Goal: Communication & Community: Answer question/provide support

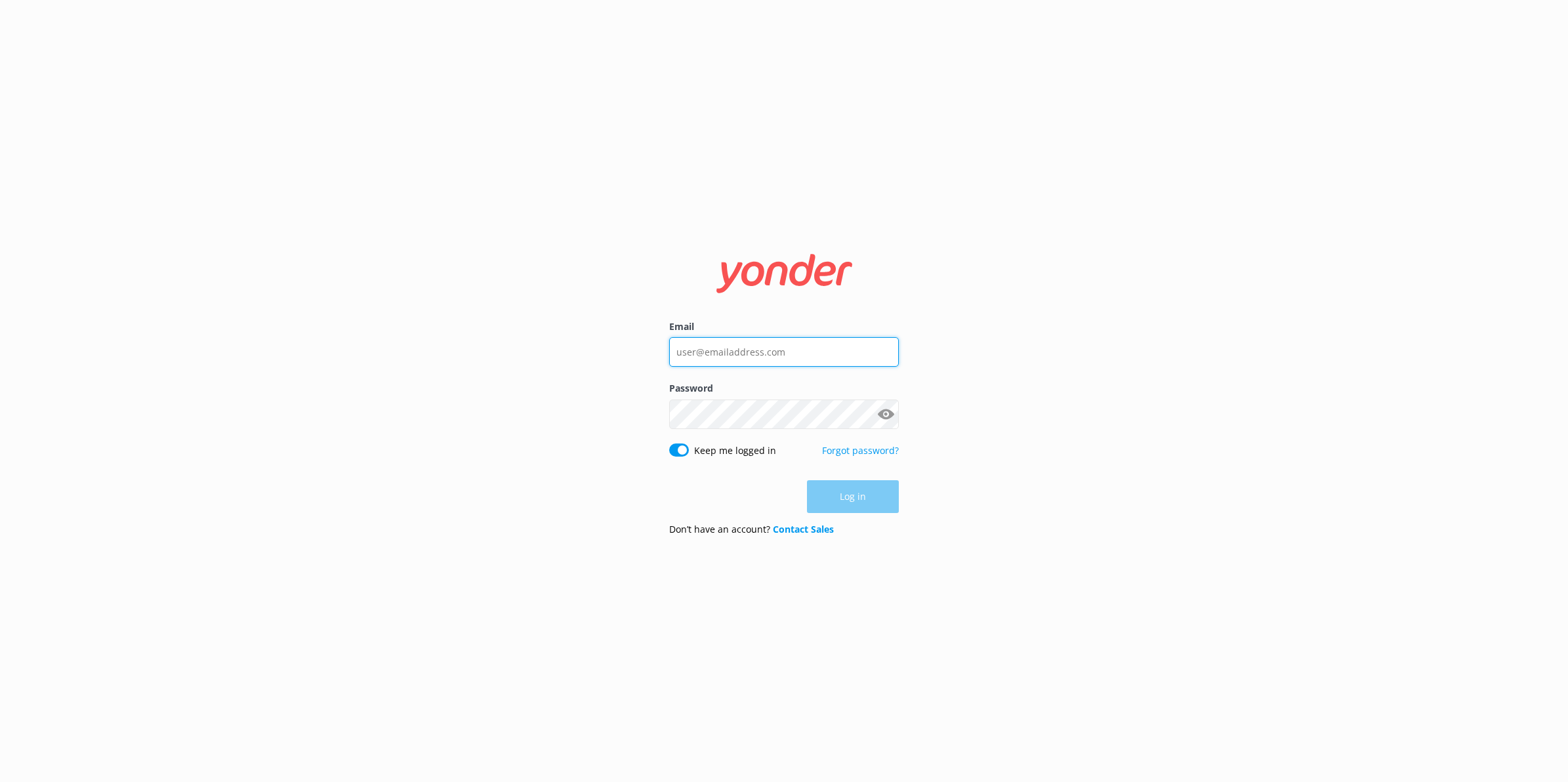
type input "[PERSON_NAME][EMAIL_ADDRESS][PERSON_NAME][DOMAIN_NAME]"
click at [830, 487] on div "Log in" at bounding box center [784, 497] width 229 height 33
click at [838, 499] on button "Log in" at bounding box center [853, 498] width 92 height 33
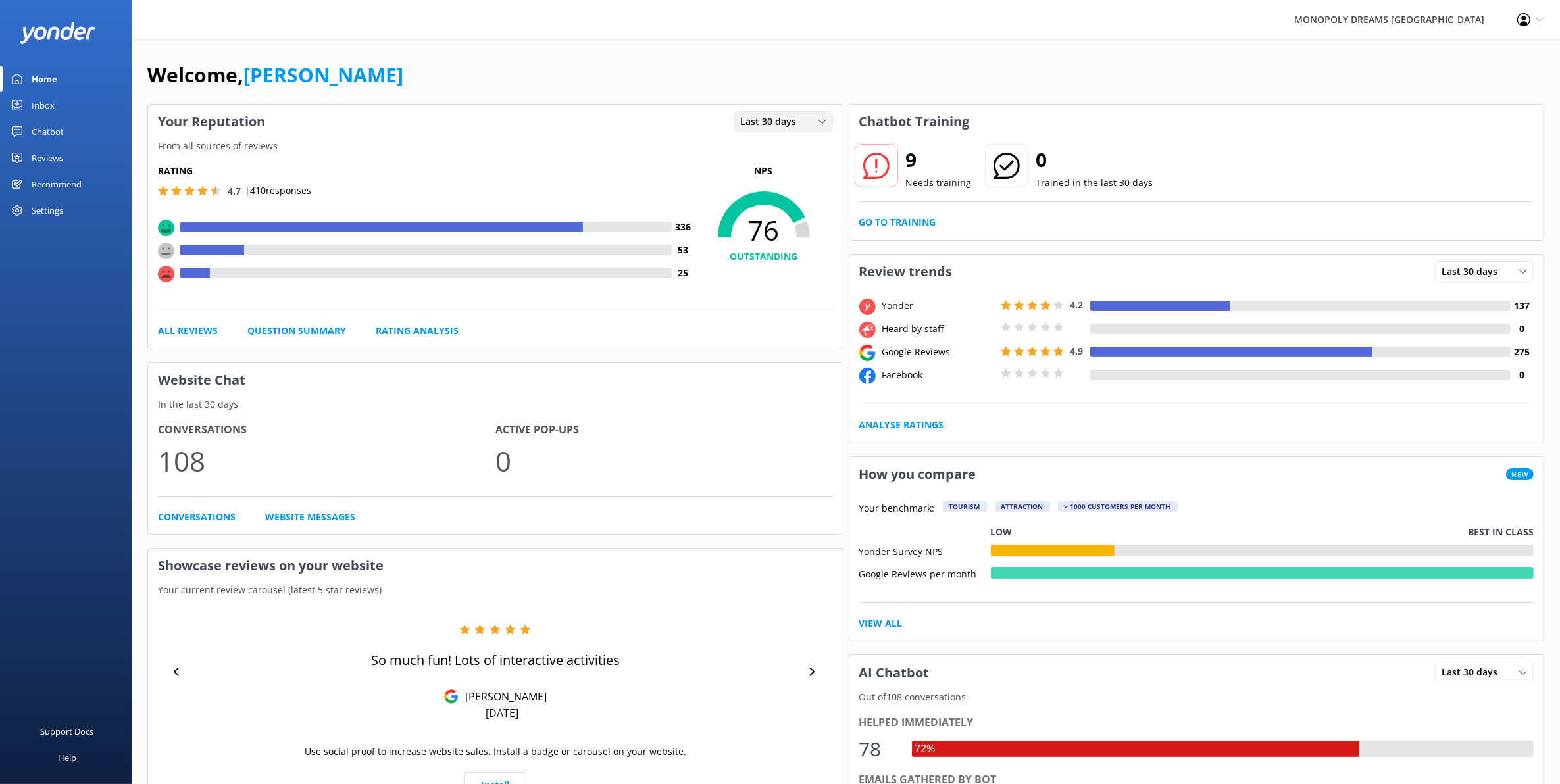
click at [748, 121] on span "Last 30 days" at bounding box center [772, 121] width 64 height 14
click at [770, 150] on div "Last 7 days" at bounding box center [762, 148] width 42 height 13
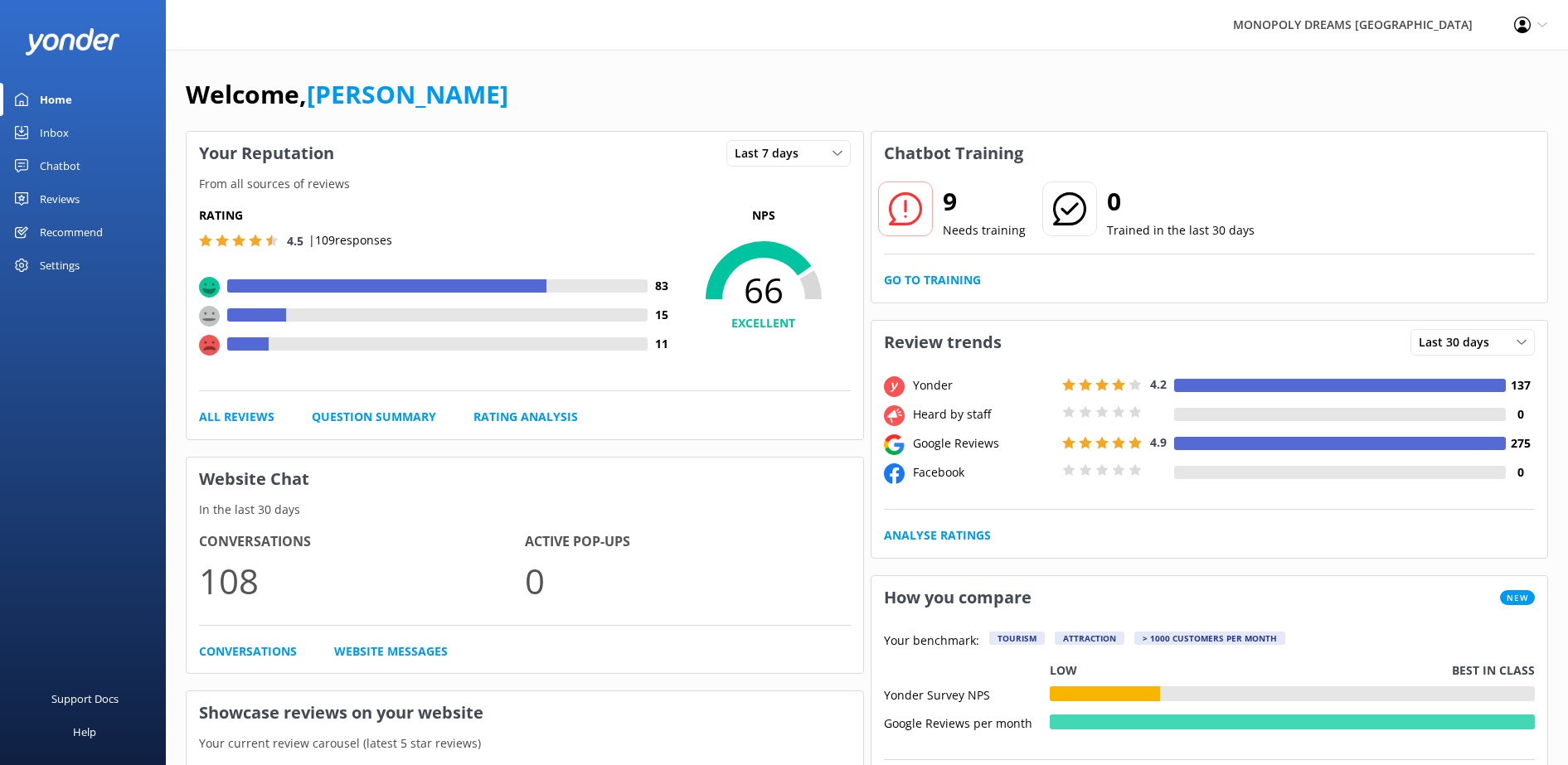
click at [49, 194] on div "Reviews" at bounding box center [60, 199] width 40 height 33
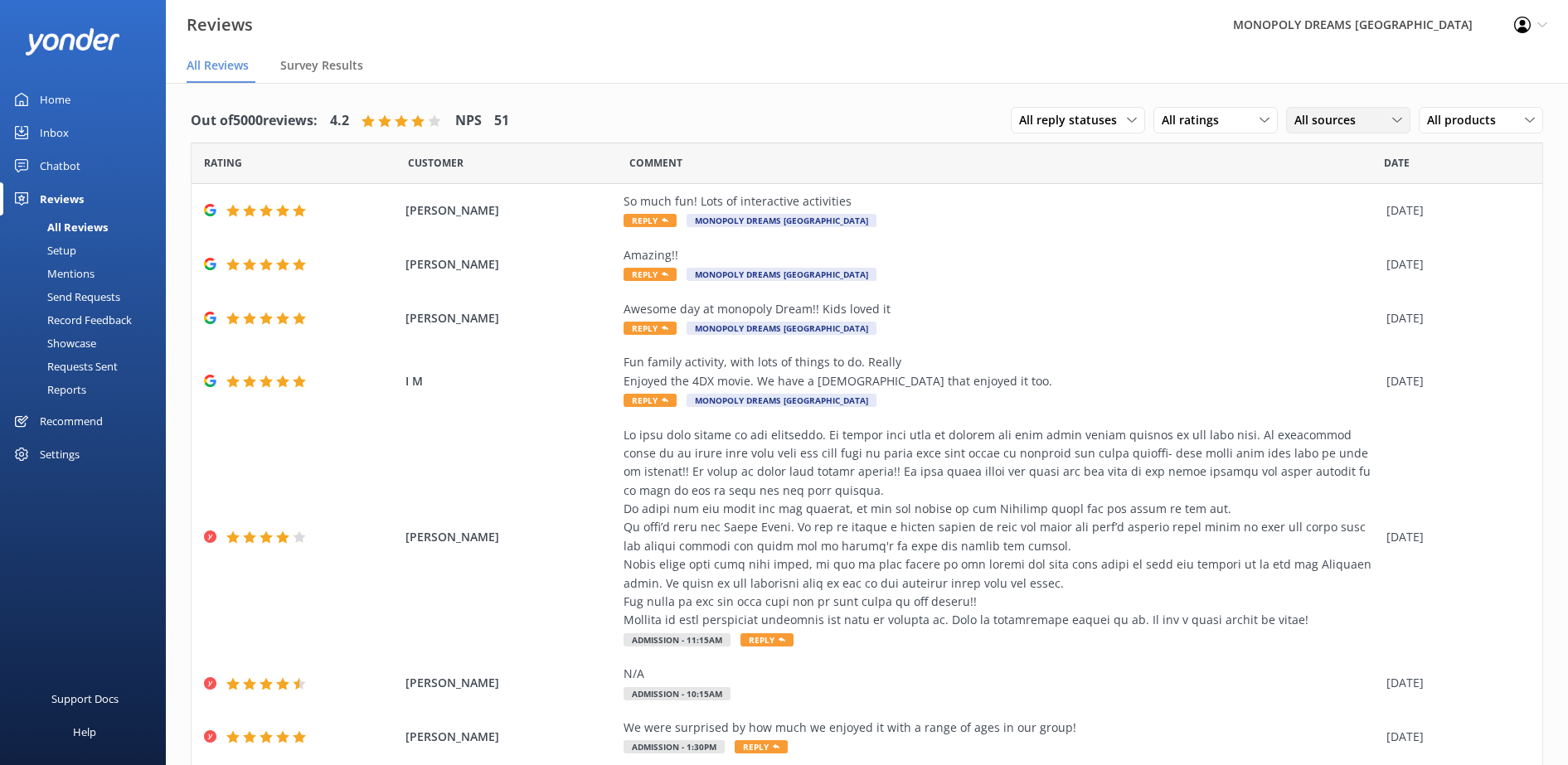
click at [1319, 126] on span "All sources" at bounding box center [1330, 120] width 71 height 18
click at [1322, 197] on link "Yonder survey" at bounding box center [1361, 188] width 148 height 33
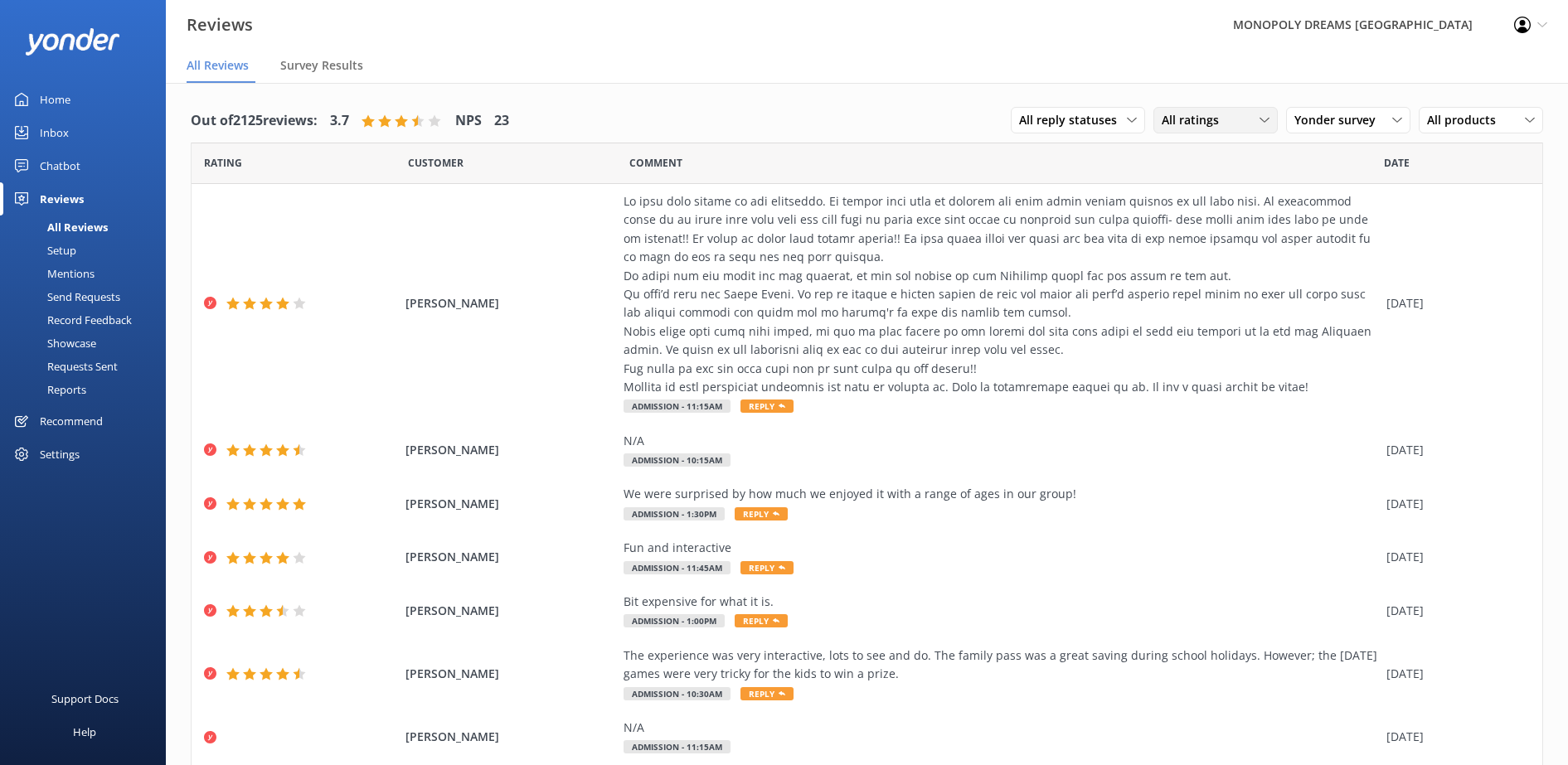
click at [1188, 112] on span "All ratings" at bounding box center [1195, 120] width 67 height 18
click at [1196, 251] on div "Detractors" at bounding box center [1216, 254] width 76 height 16
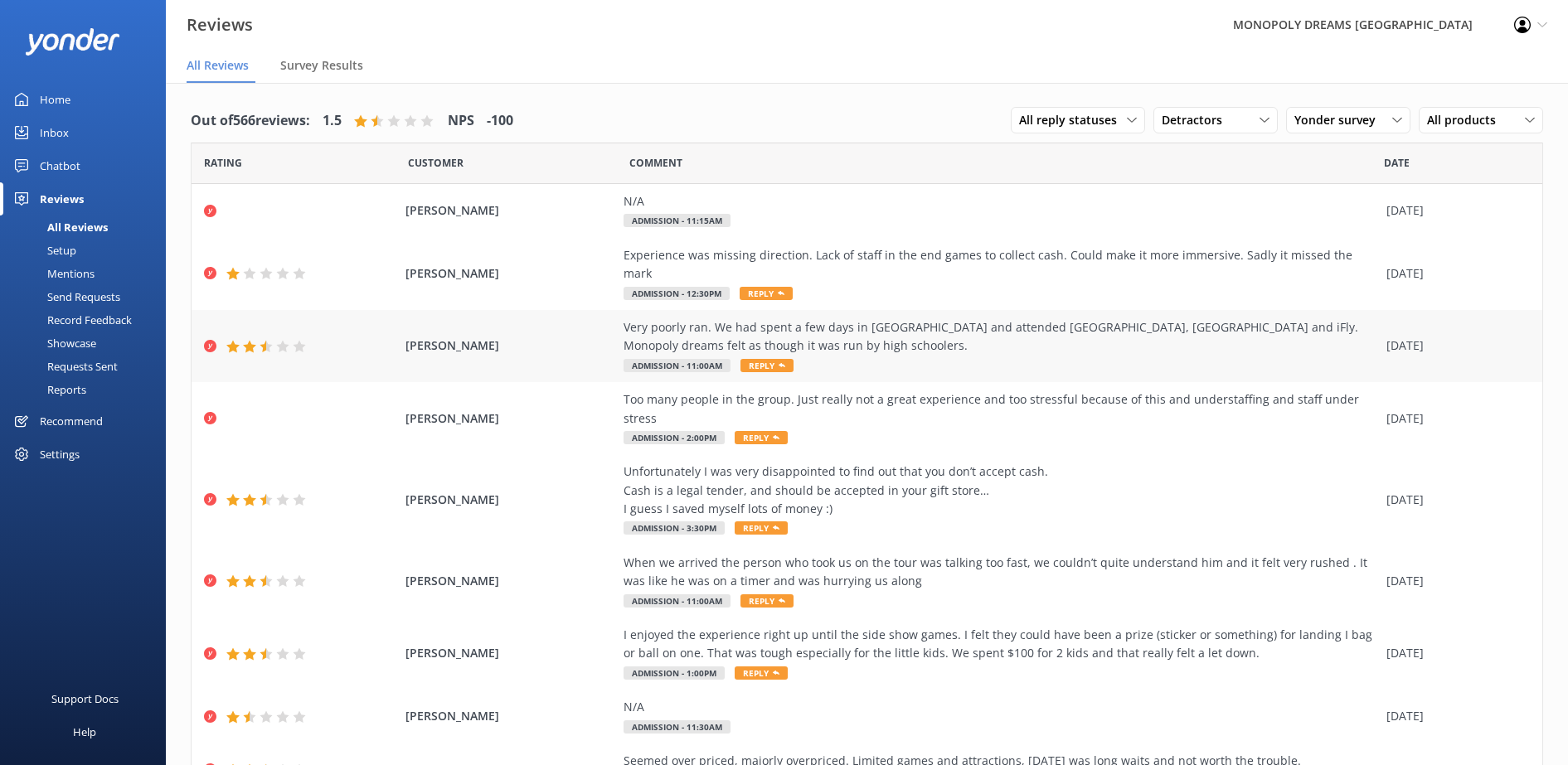
click at [1179, 319] on div "Very poorly ran. We had spent a few days in [GEOGRAPHIC_DATA] and attended [GEO…" at bounding box center [1001, 337] width 755 height 37
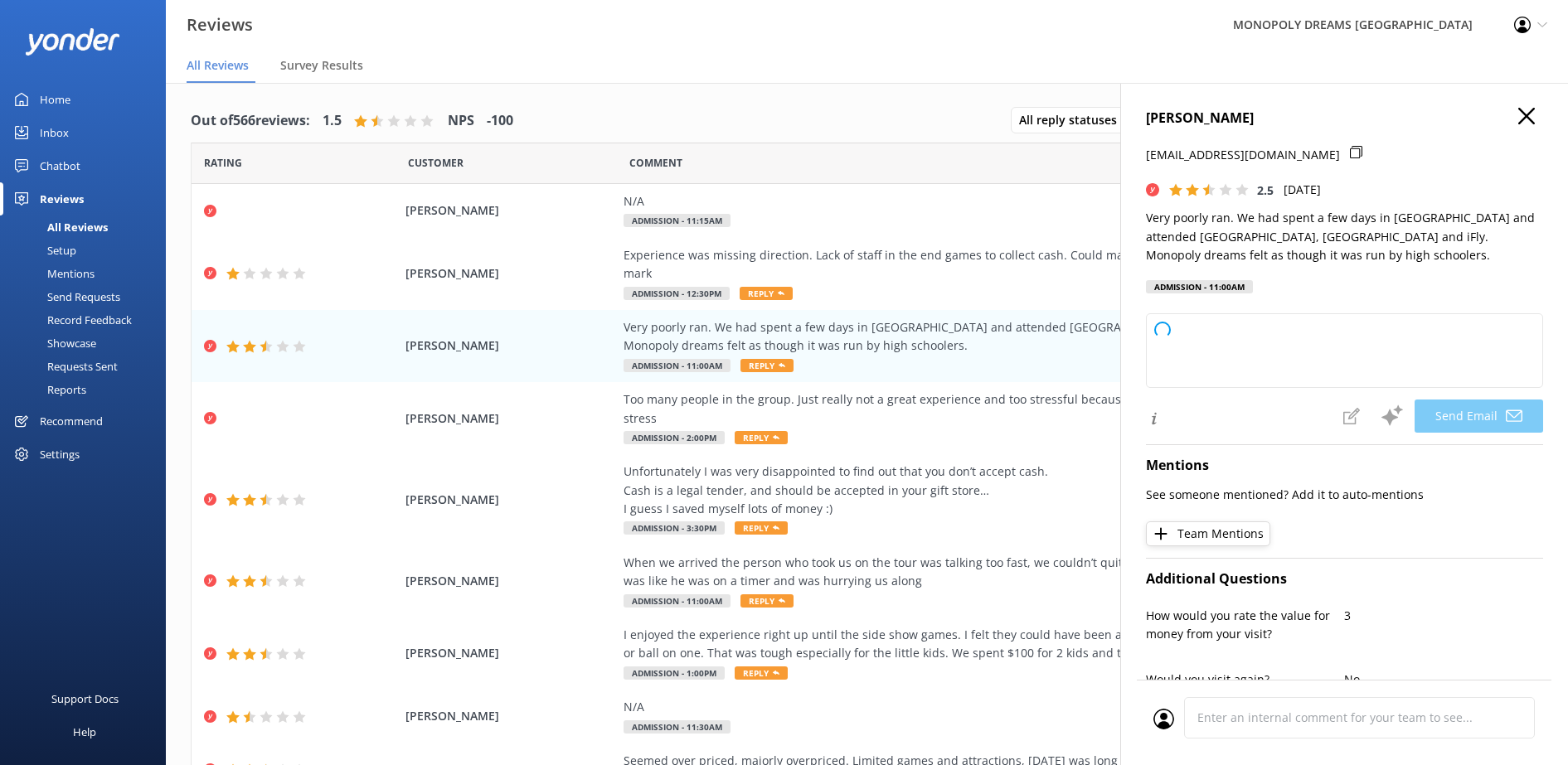
type textarea "Hi [PERSON_NAME], Thank you for your feedback and for visiting Monopoly Dreams.…"
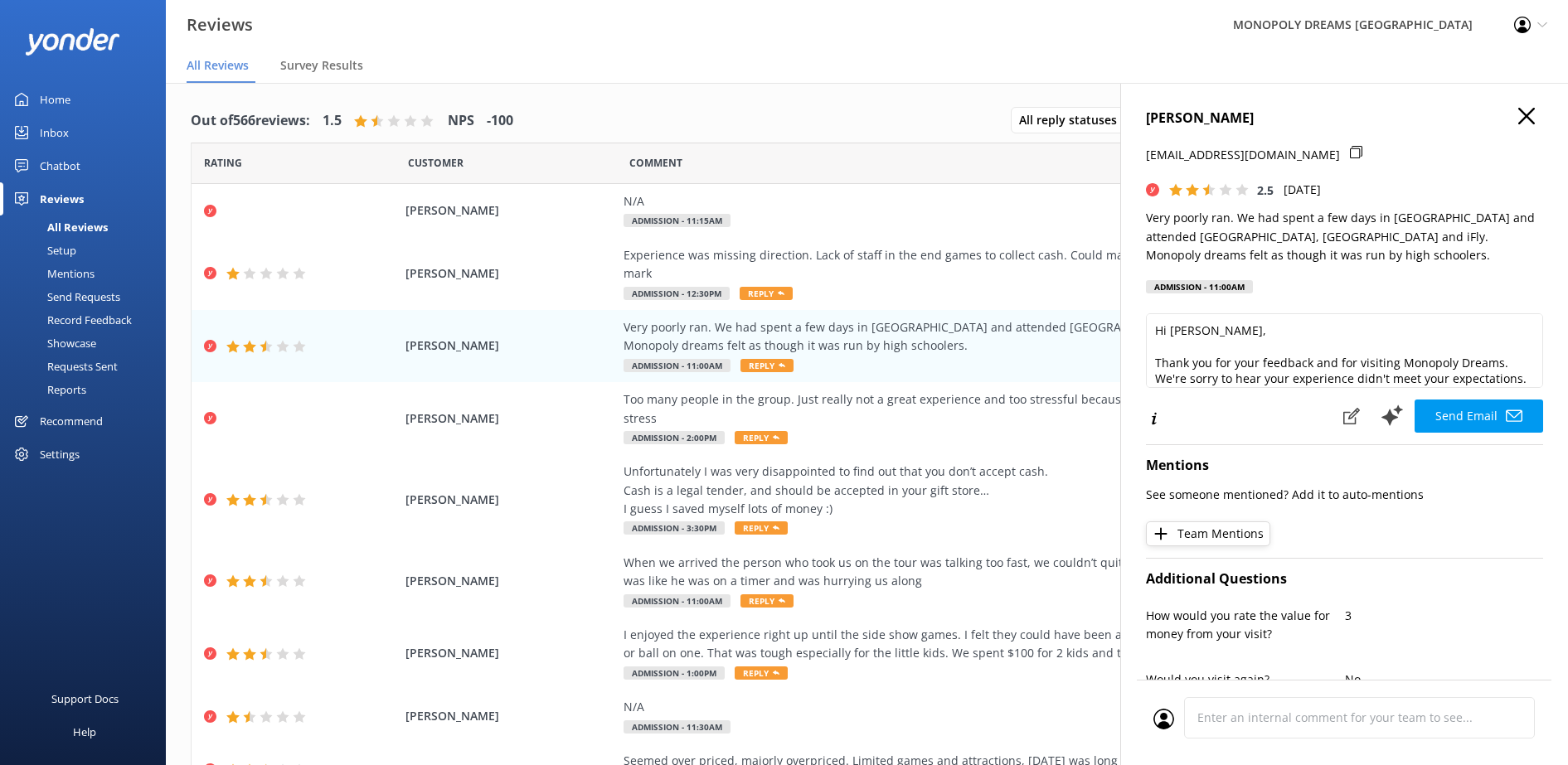
click at [387, 70] on nav "All Reviews Survey Results" at bounding box center [867, 66] width 1402 height 33
click at [1518, 116] on use "button" at bounding box center [1526, 115] width 17 height 16
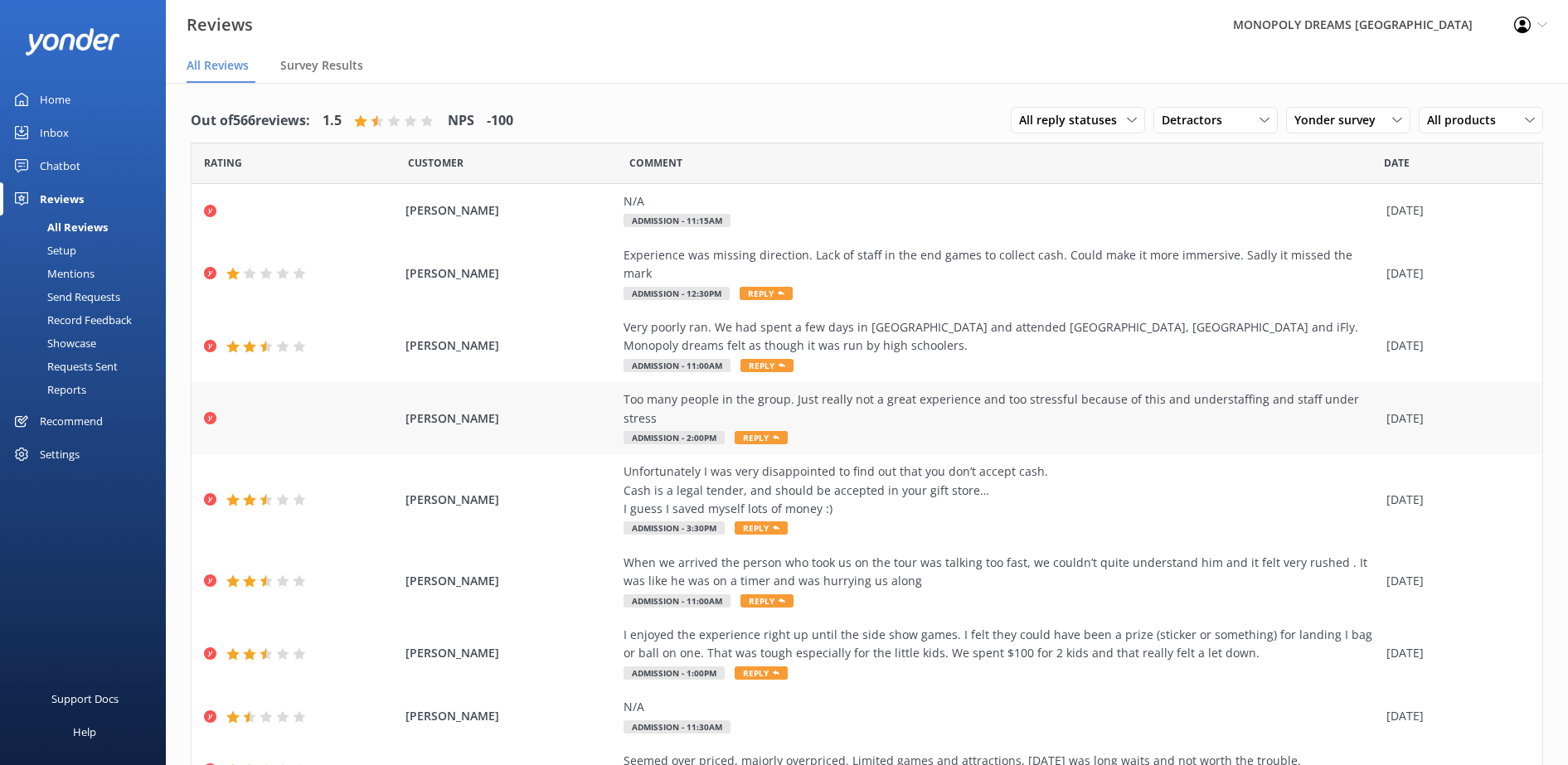
click at [988, 394] on div "Too many people in the group. Just really not a great experience and too stress…" at bounding box center [1001, 419] width 755 height 56
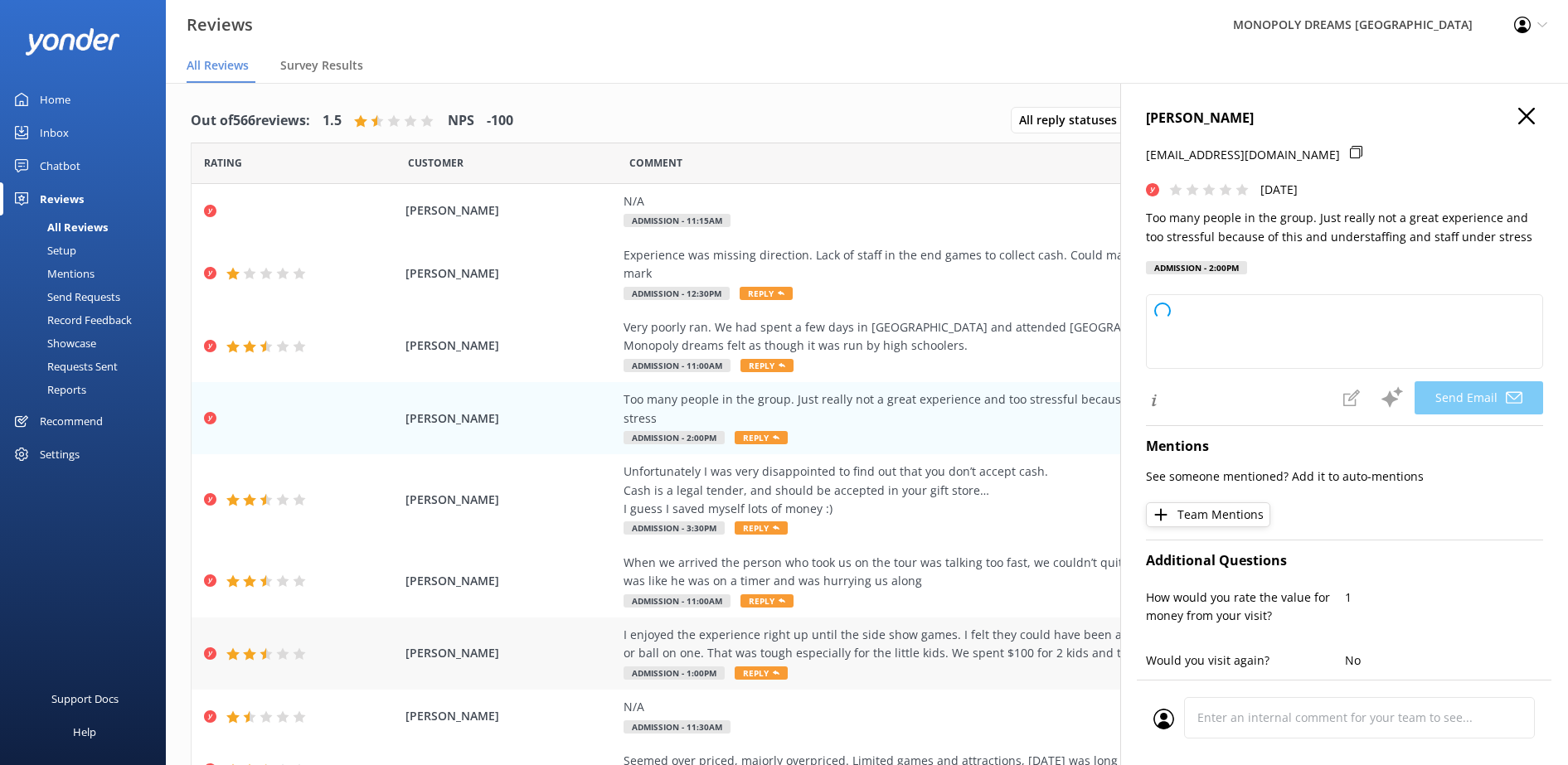
type textarea "Hi [PERSON_NAME], thank you for sharing your feedback. We're sorry to hear that…"
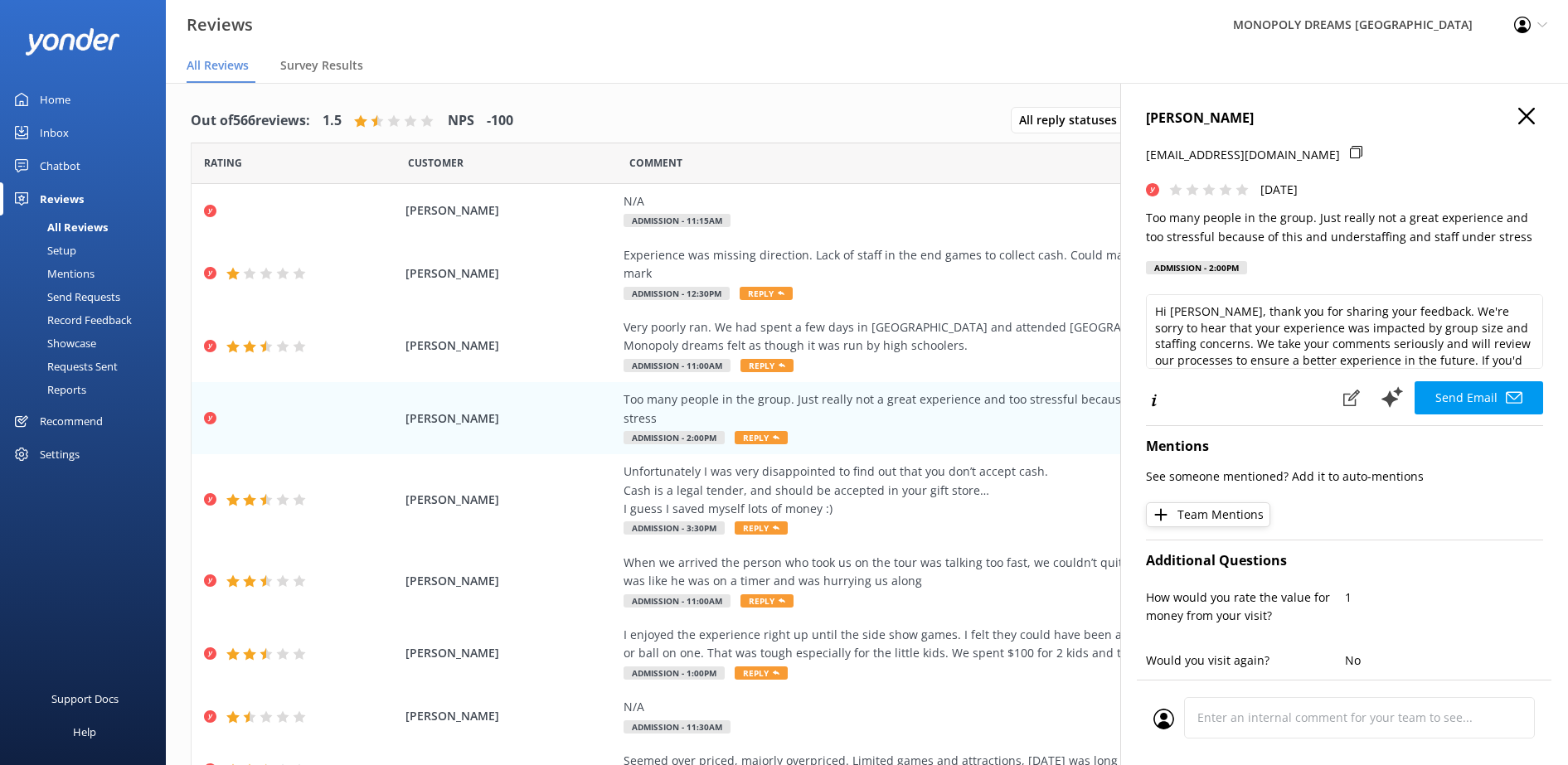
click at [1518, 123] on icon "button" at bounding box center [1526, 115] width 17 height 16
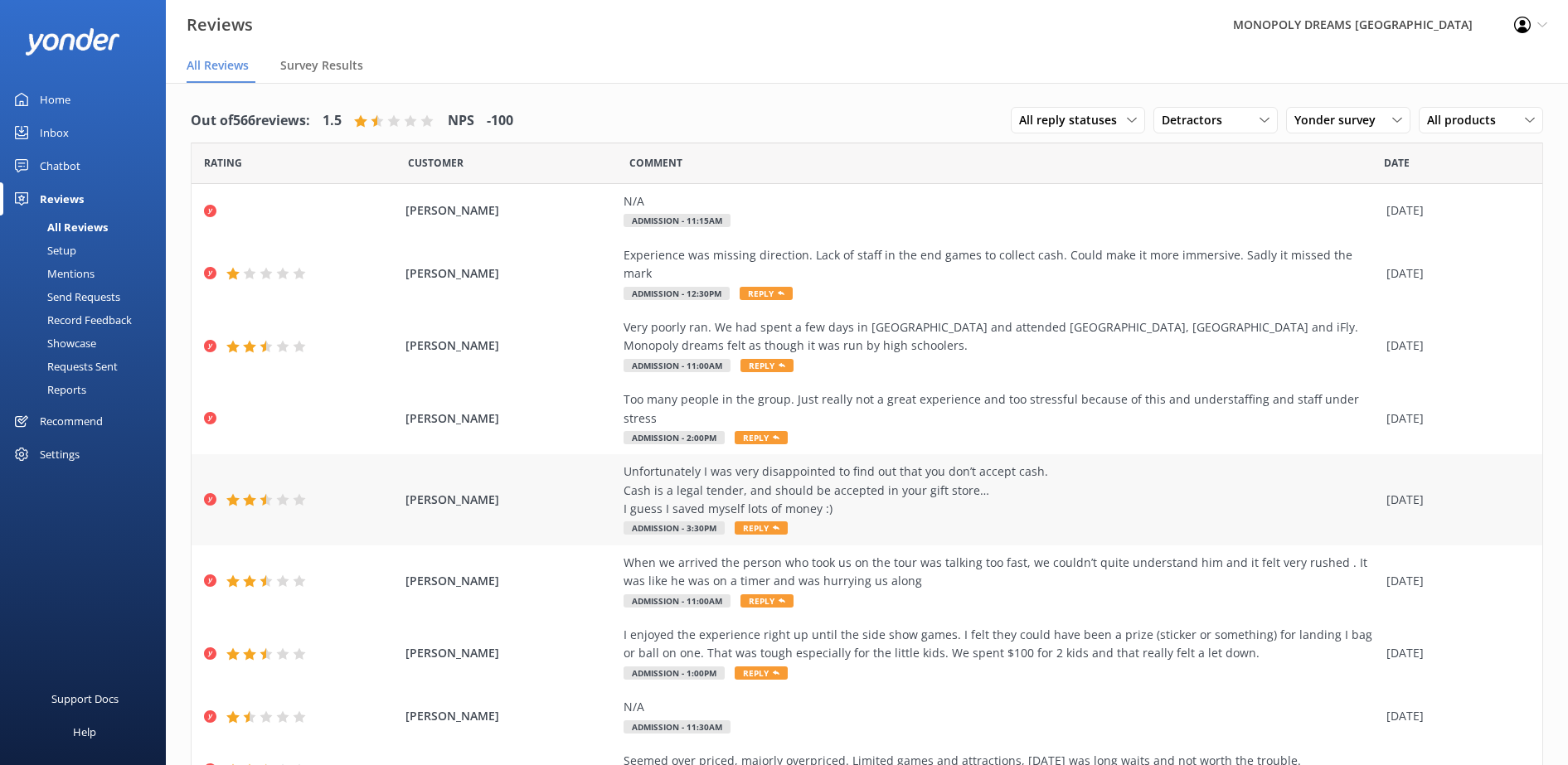
click at [1071, 463] on div "Unfortunately I was very disappointed to find out that you don’t accept cash. C…" at bounding box center [1001, 491] width 755 height 56
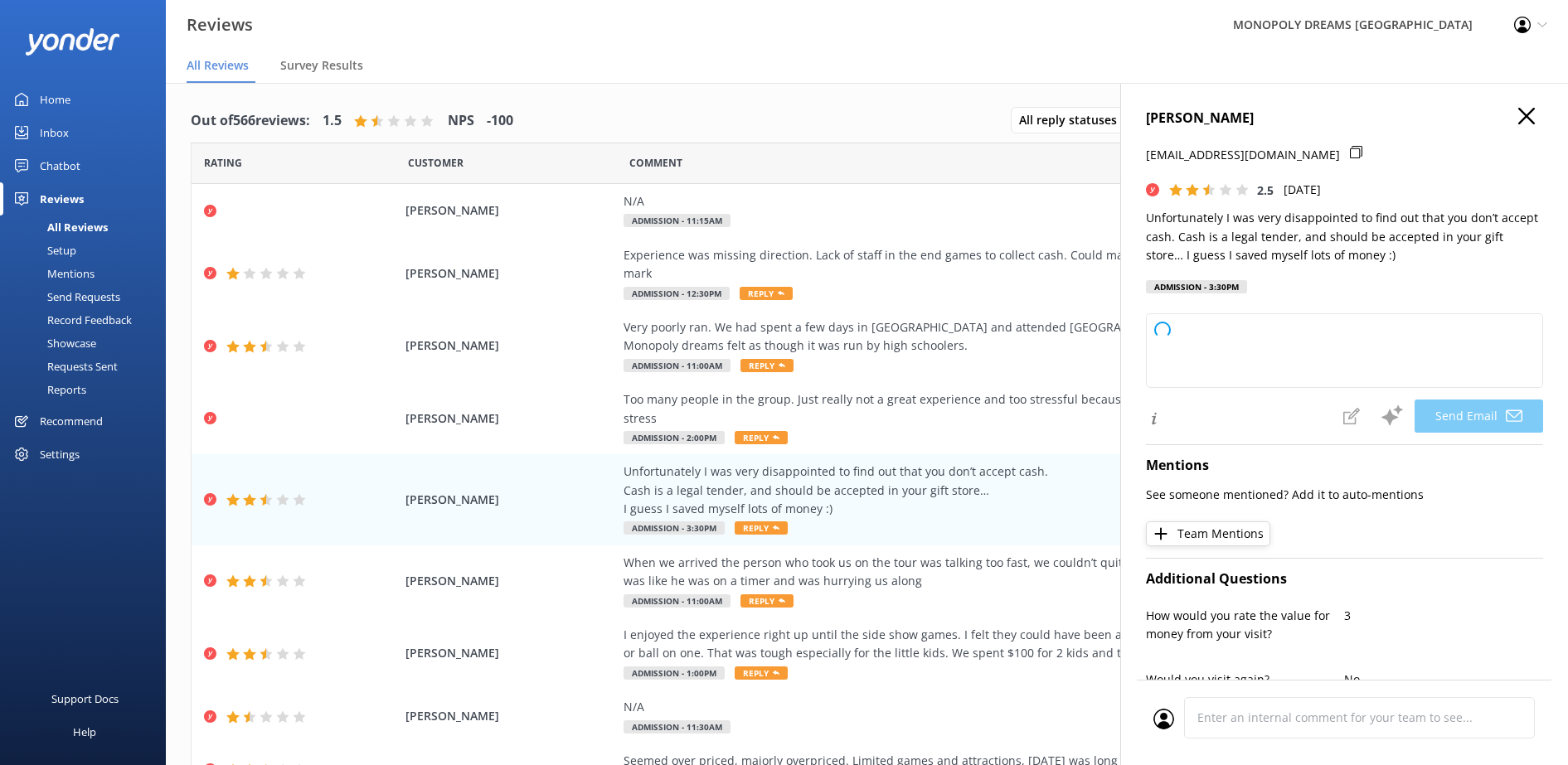
type textarea "Hi [PERSON_NAME], Thank you for your feedback and for sharing your concerns. We…"
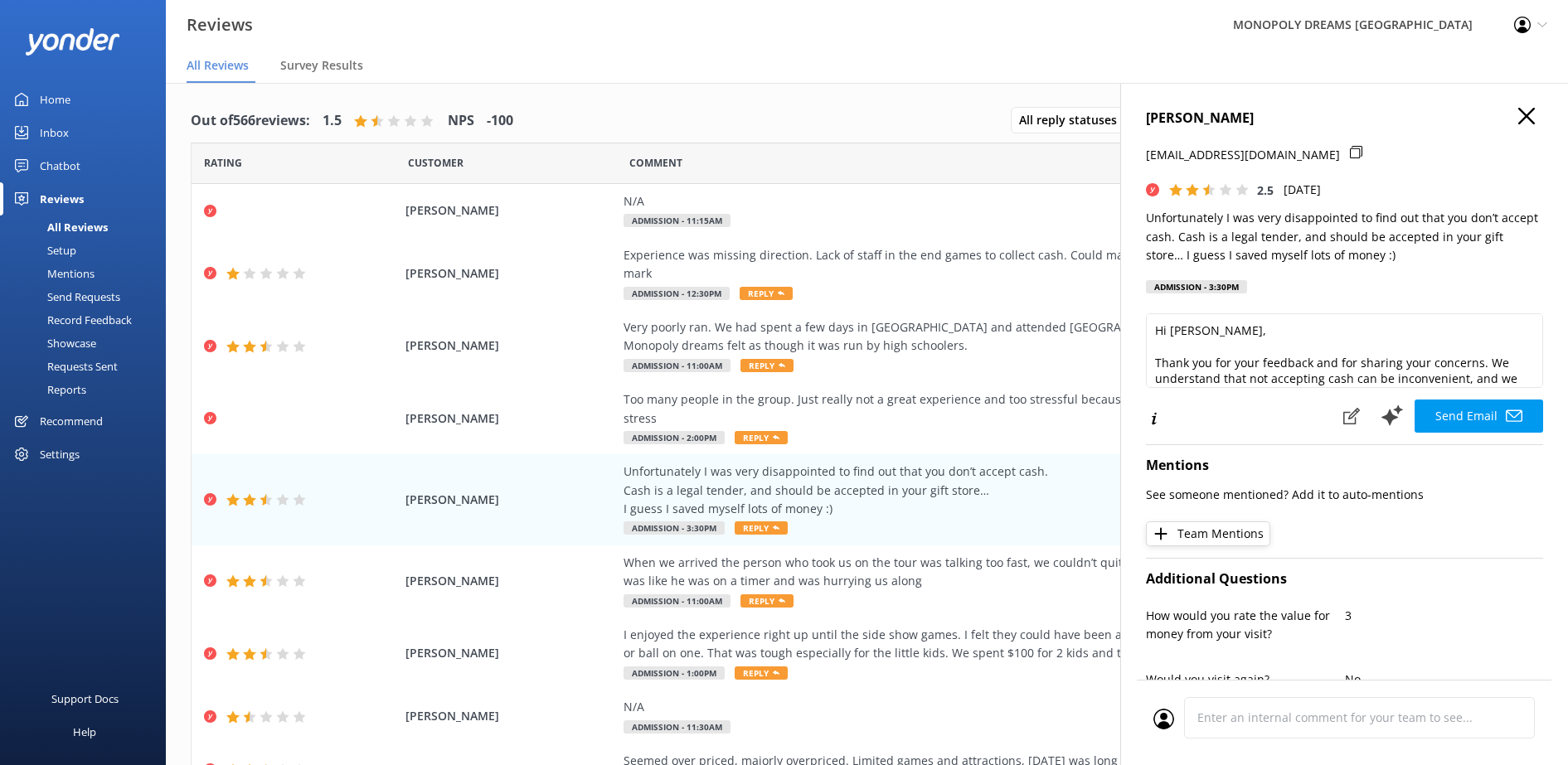
click at [1518, 119] on icon "button" at bounding box center [1526, 115] width 17 height 16
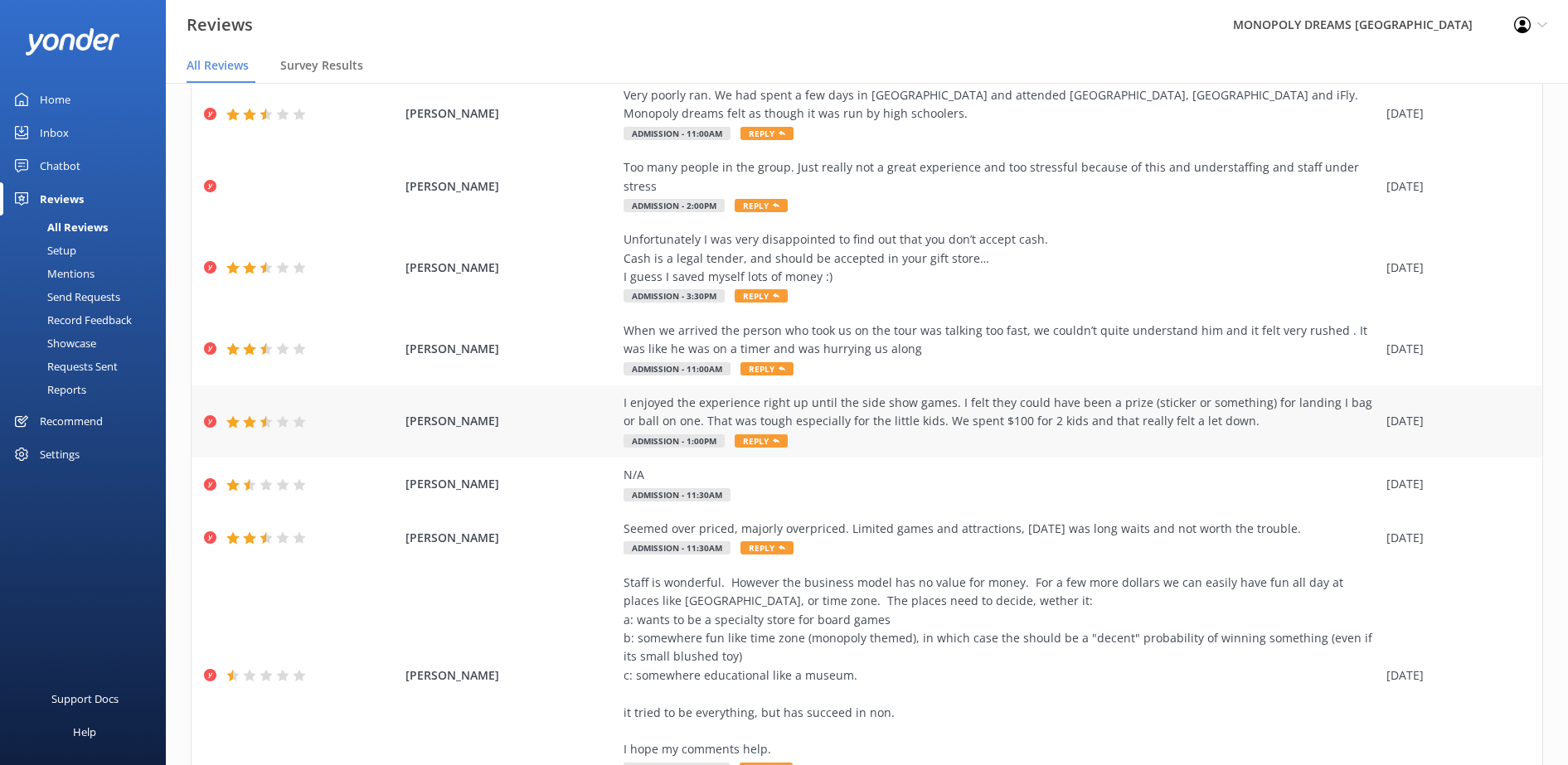
scroll to position [270, 0]
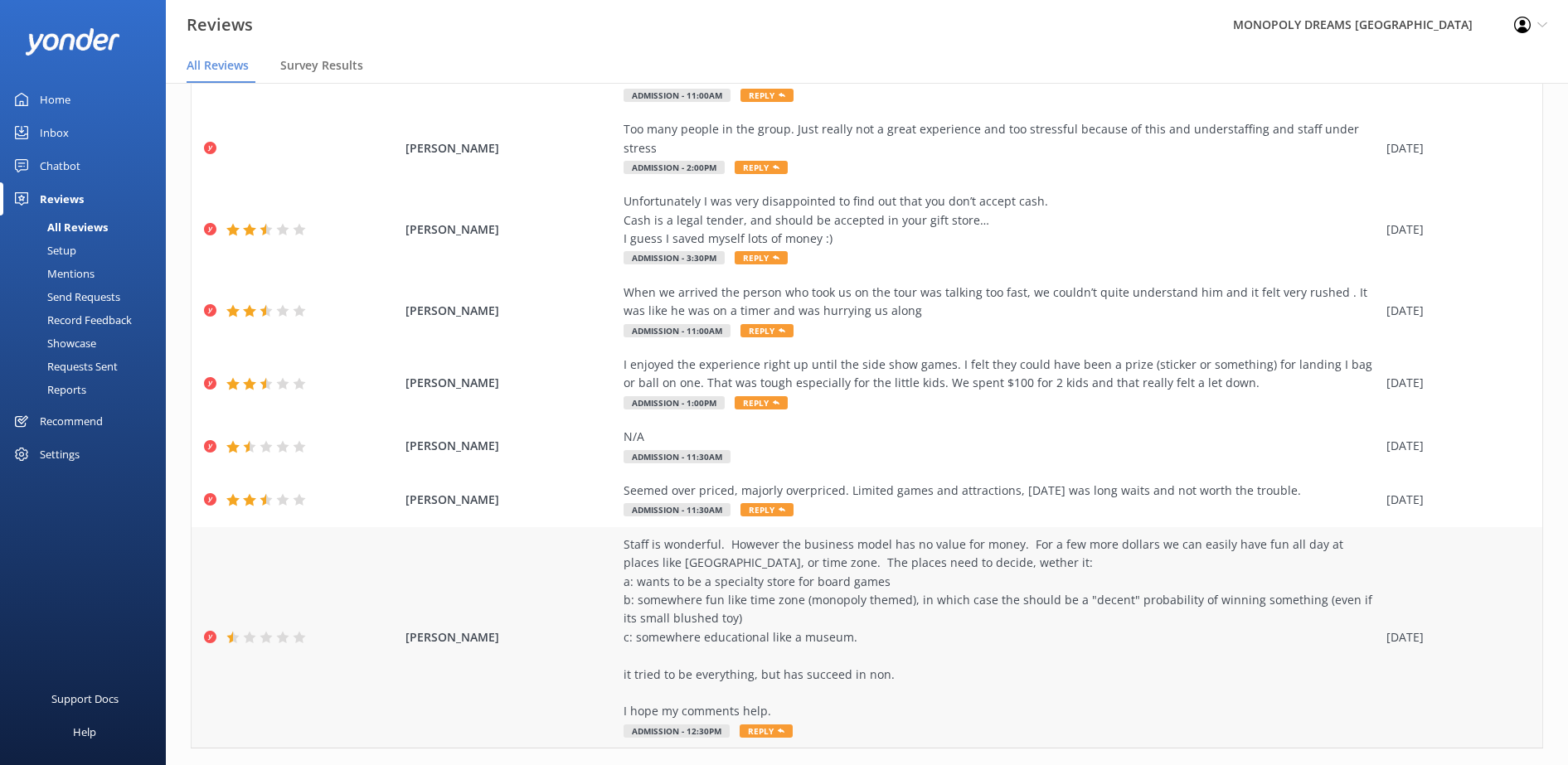
click at [1002, 553] on div "Staff is wonderful. However the business model has no value for money. For a fe…" at bounding box center [1001, 629] width 755 height 186
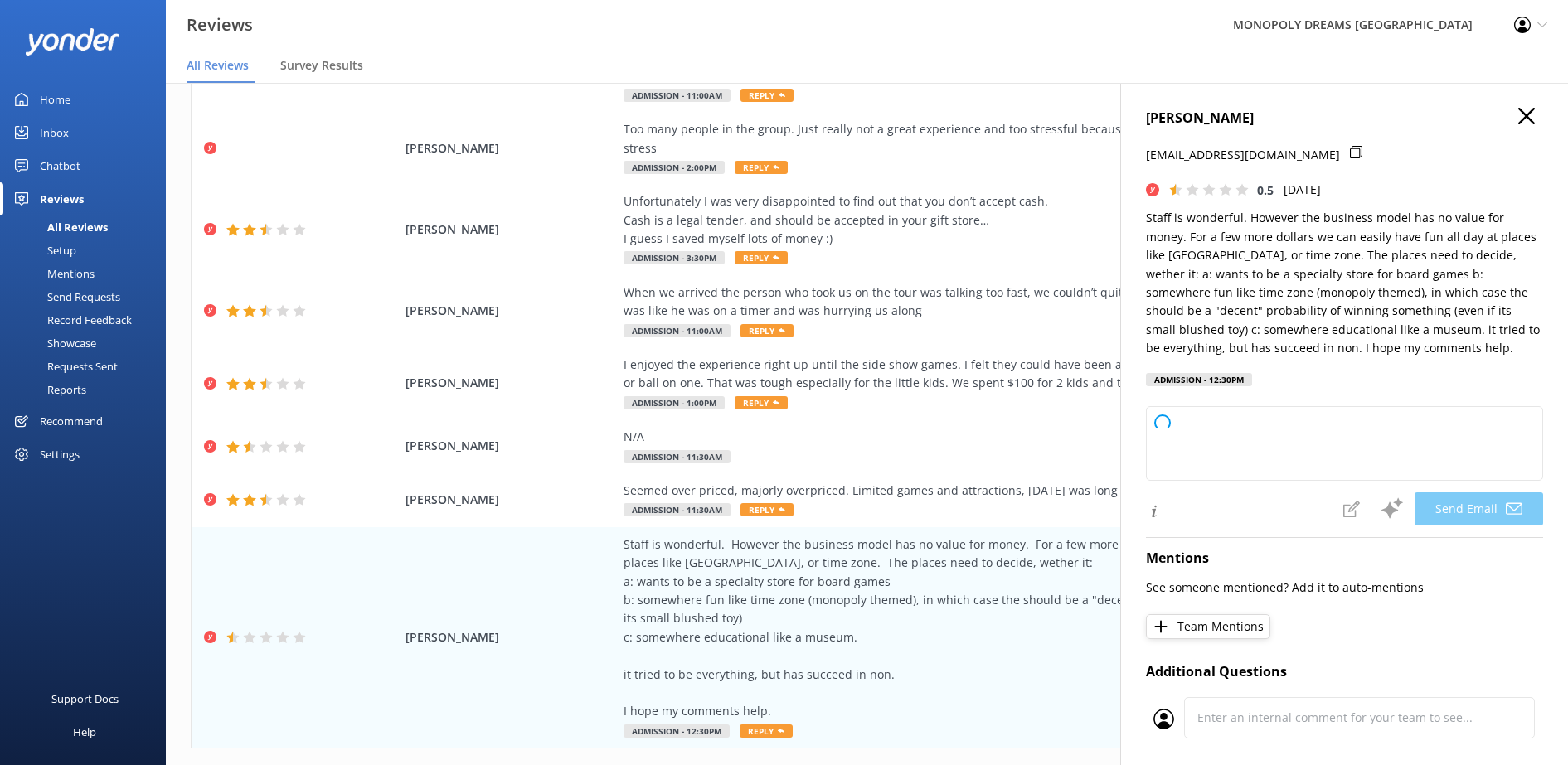
type textarea "Hi [PERSON_NAME], Thank you for sharing your detailed feedback and for your kin…"
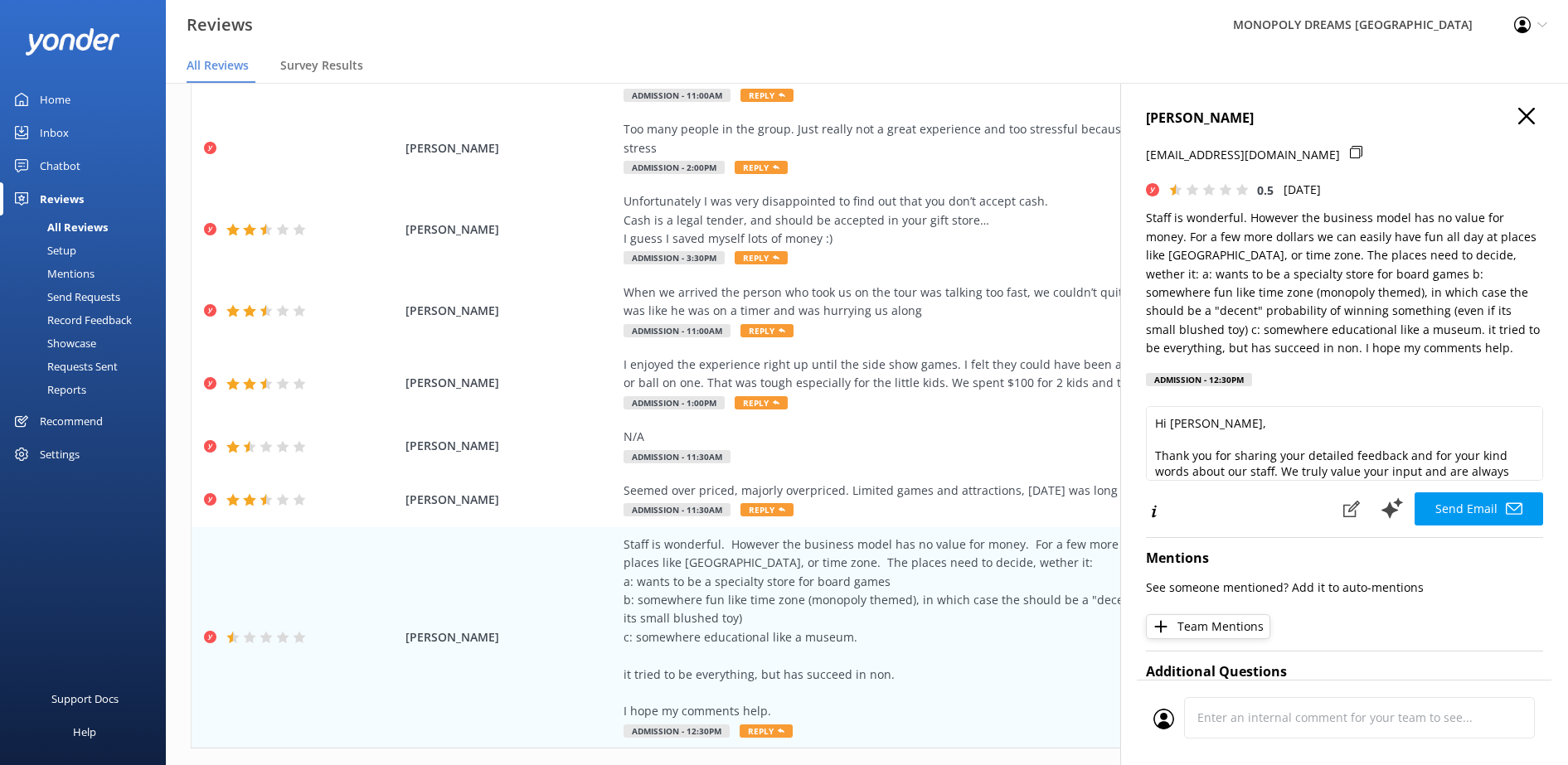
click at [1518, 110] on icon "button" at bounding box center [1526, 115] width 17 height 16
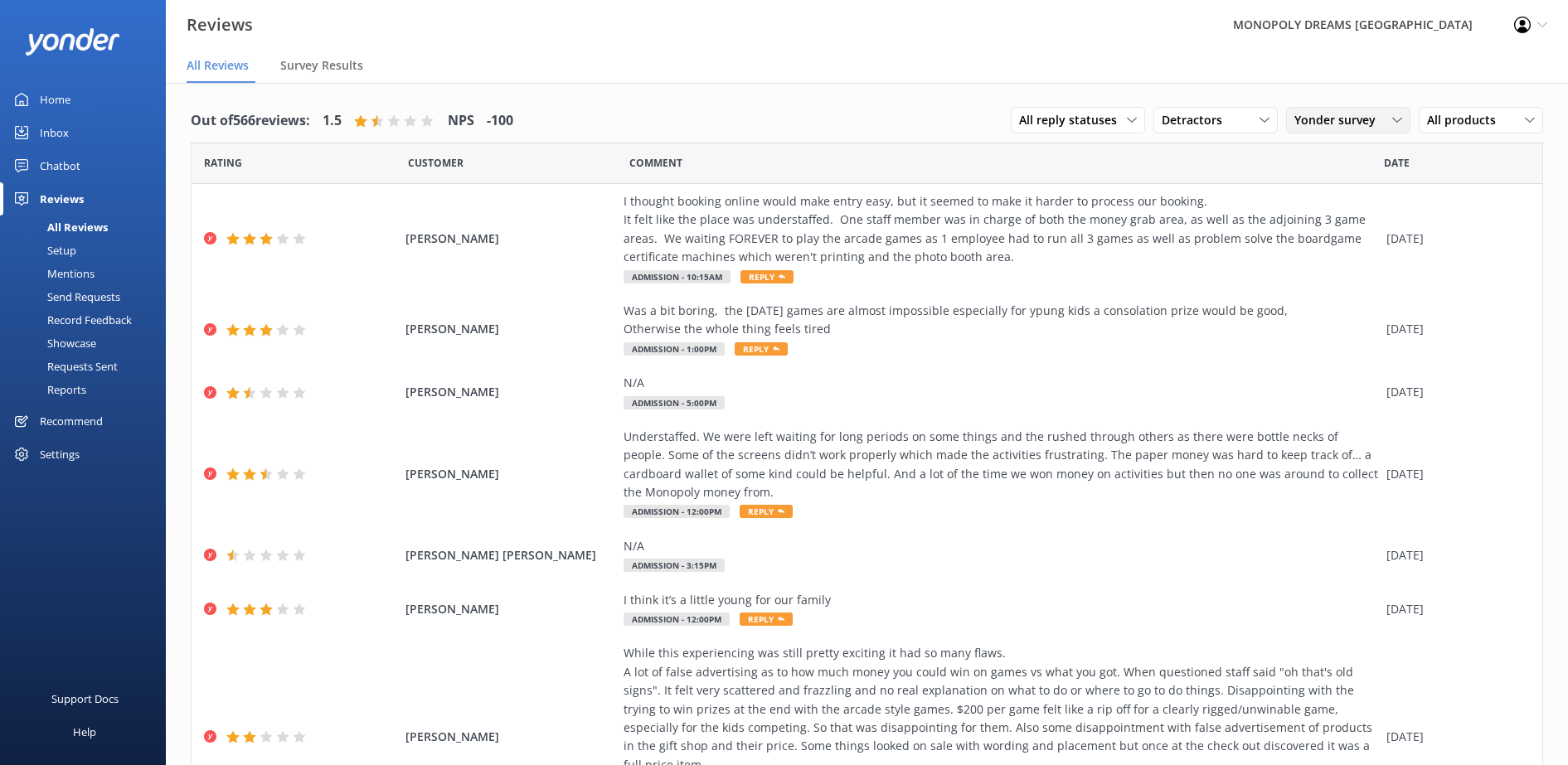
click at [1301, 119] on span "Yonder survey" at bounding box center [1340, 120] width 91 height 18
click at [1237, 121] on div "Detractors" at bounding box center [1216, 120] width 116 height 18
click at [1210, 217] on div "Passives" at bounding box center [1210, 221] width 64 height 16
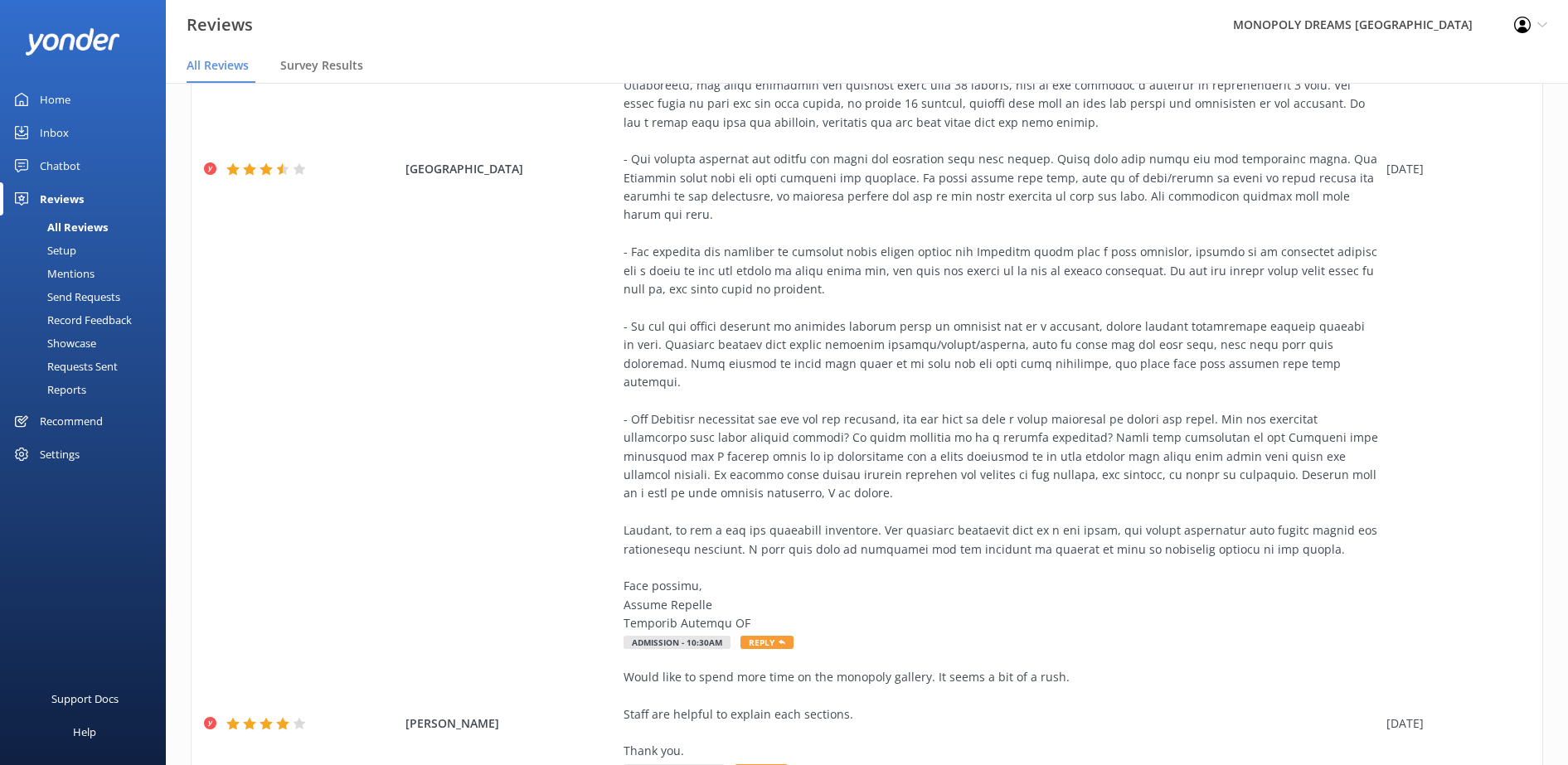
scroll to position [1180, 0]
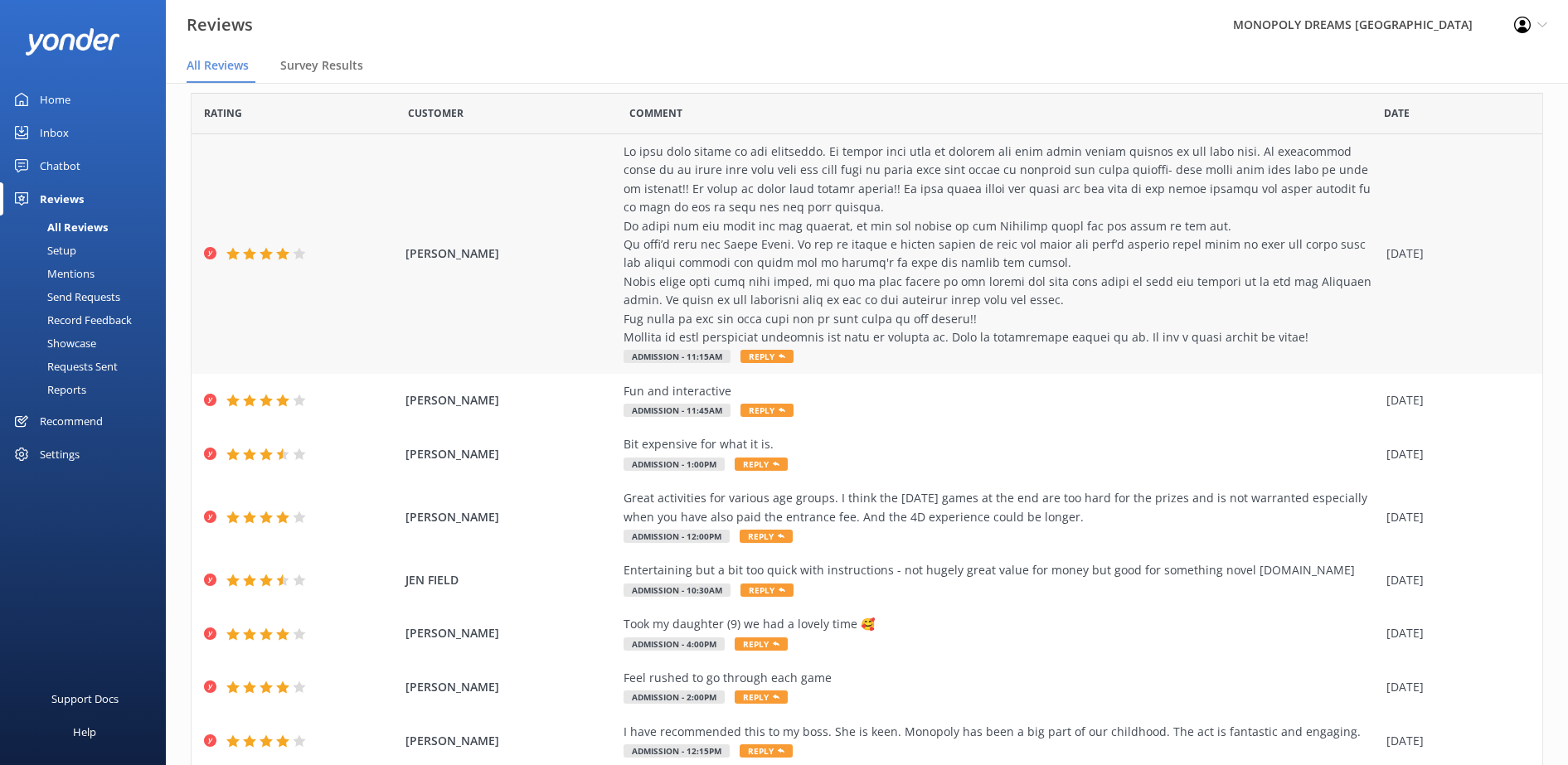
scroll to position [0, 0]
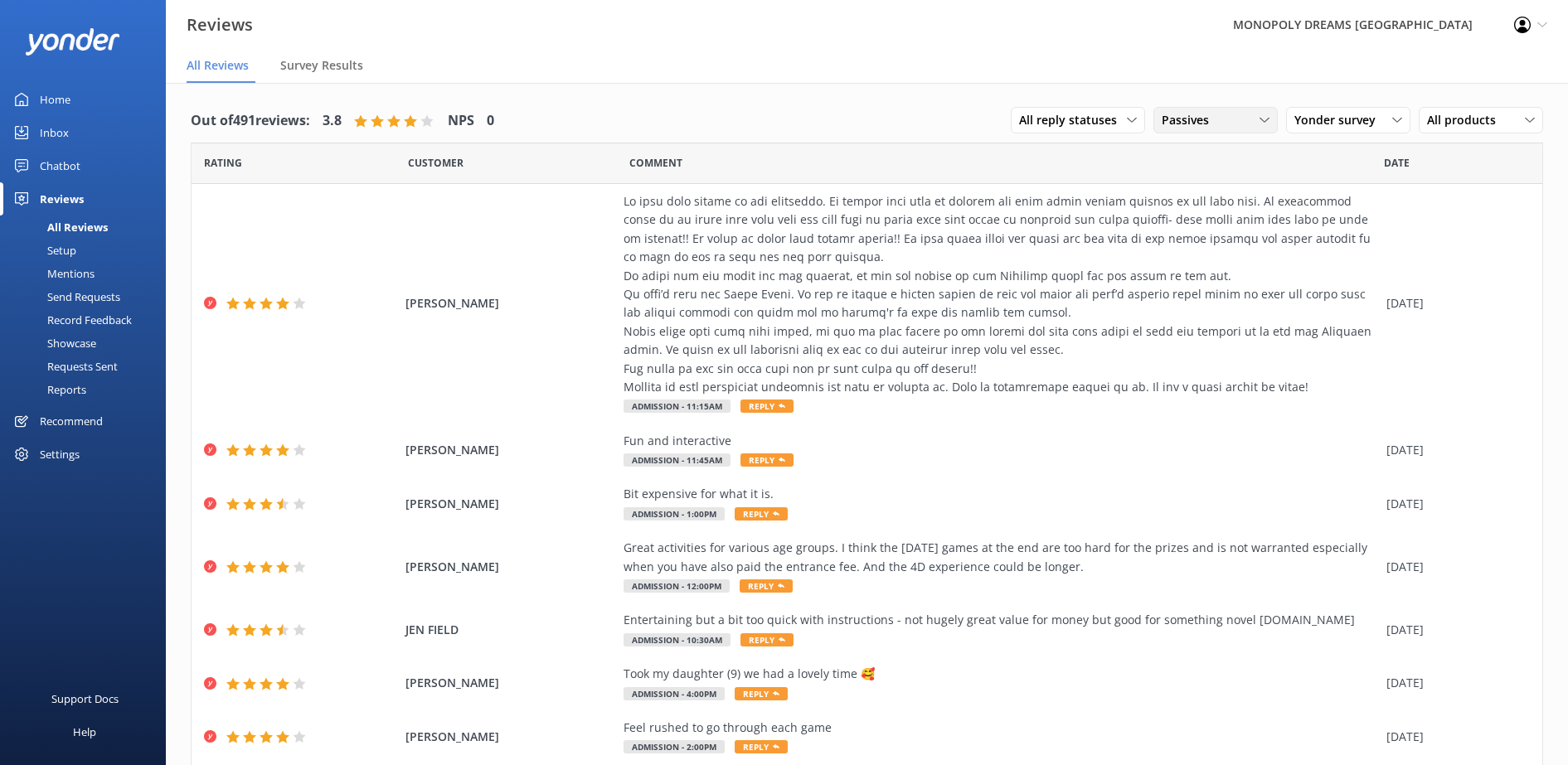
click at [1196, 119] on span "Passives" at bounding box center [1191, 120] width 57 height 18
drag, startPoint x: 1050, startPoint y: 434, endPoint x: 909, endPoint y: 164, distance: 304.6
click at [877, 57] on nav "All Reviews Survey Results" at bounding box center [867, 66] width 1402 height 33
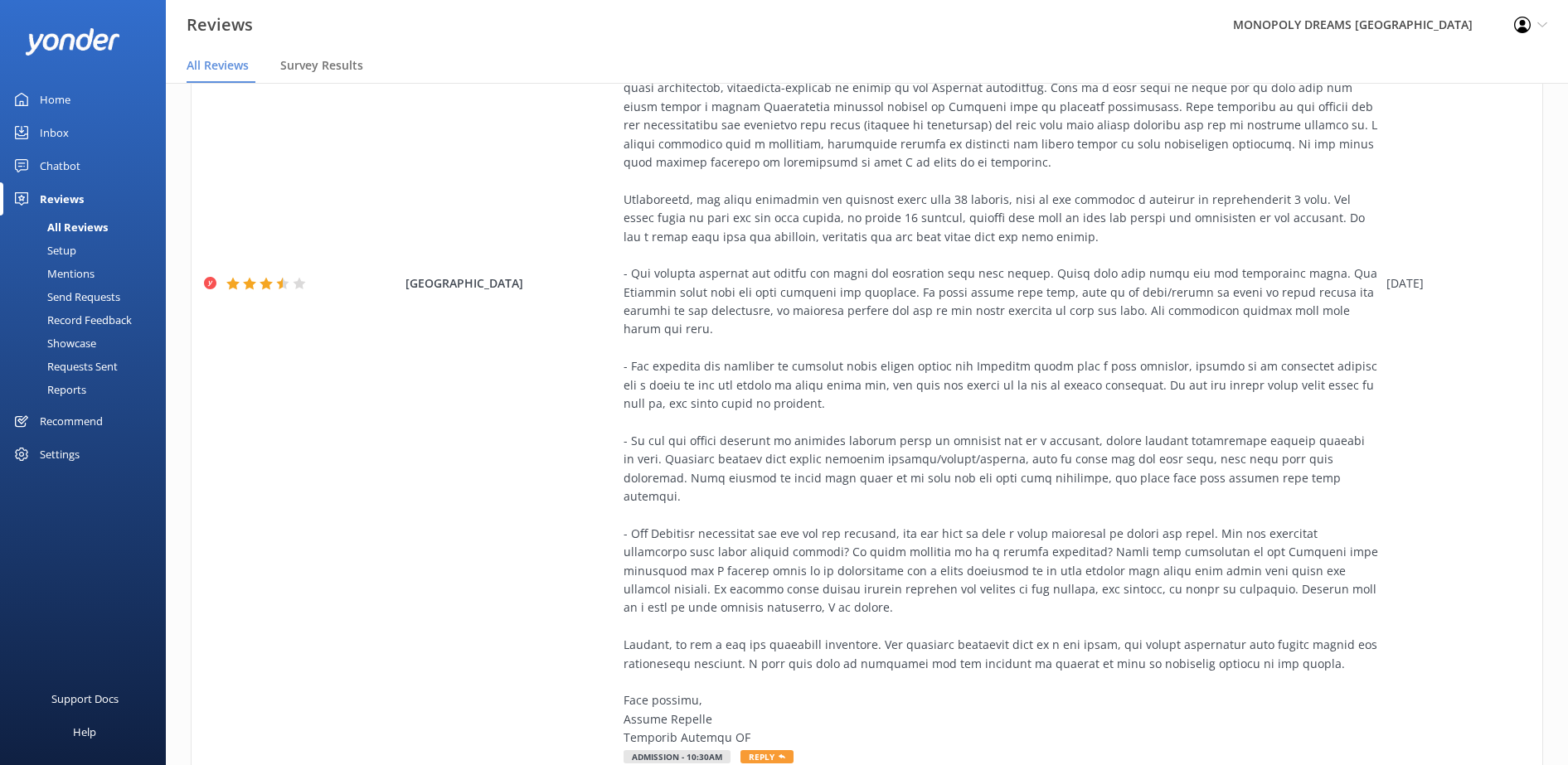
scroll to position [1180, 0]
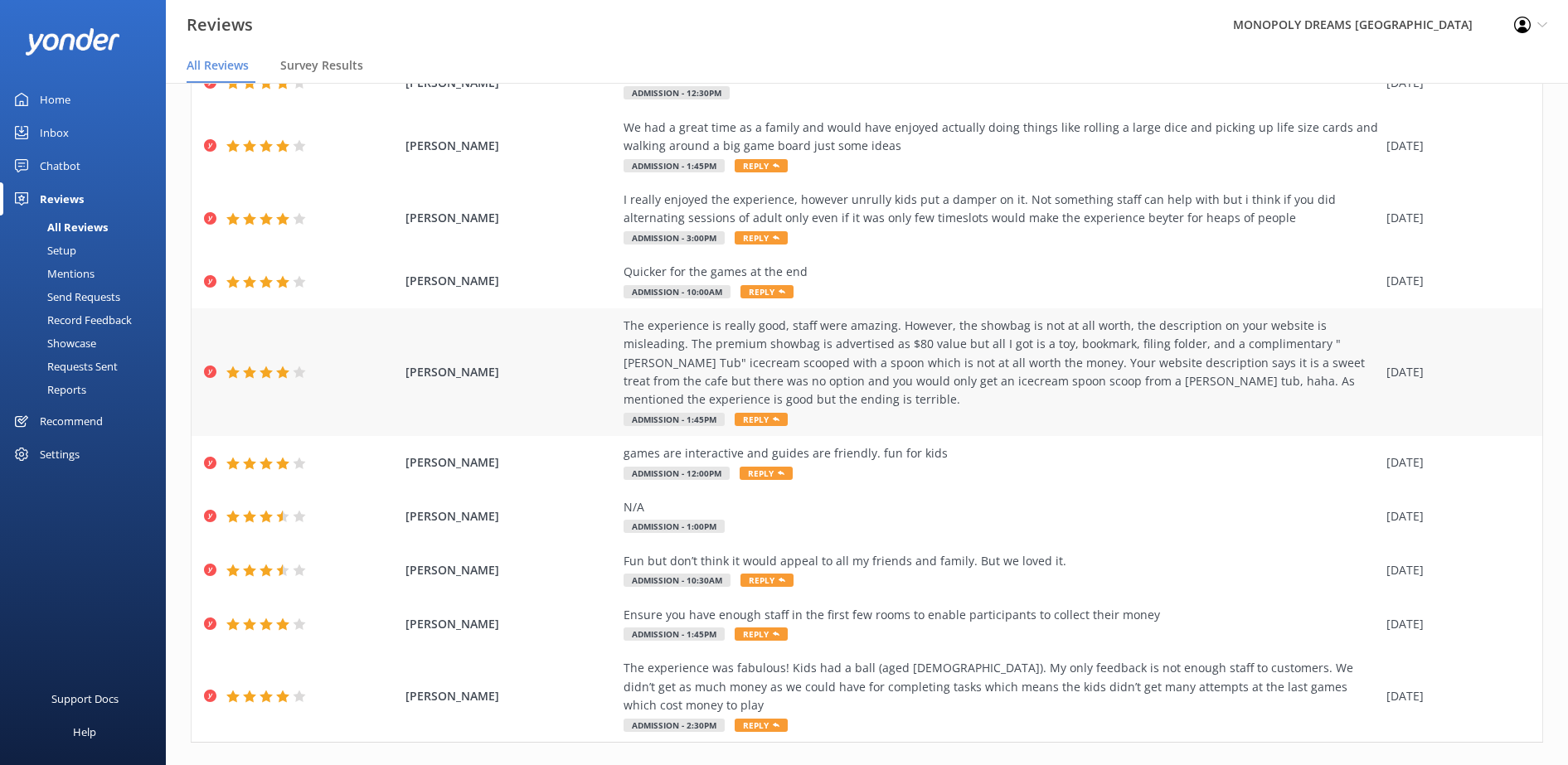
scroll to position [141, 0]
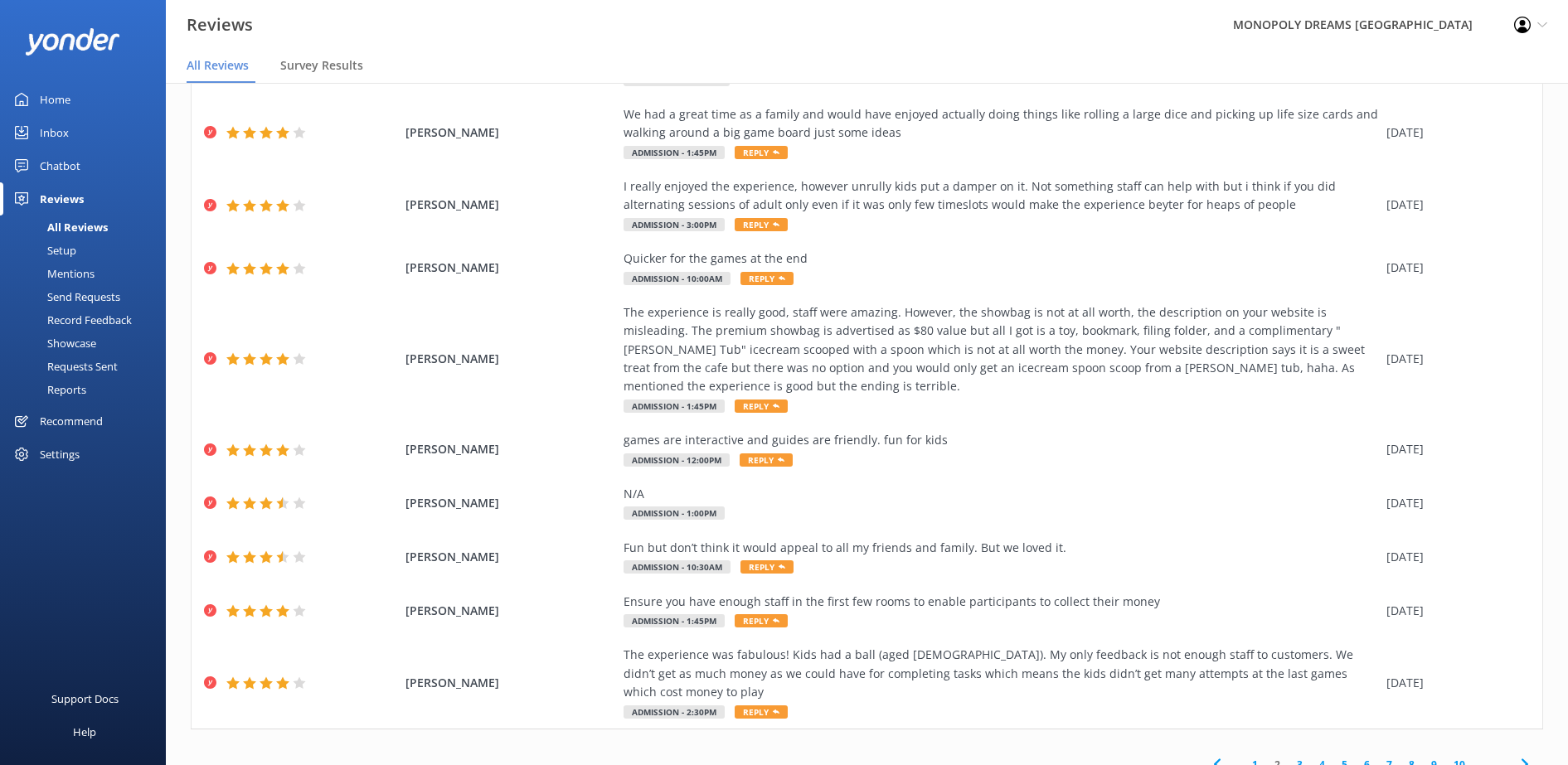
click at [1289, 757] on link "3" at bounding box center [1300, 765] width 23 height 16
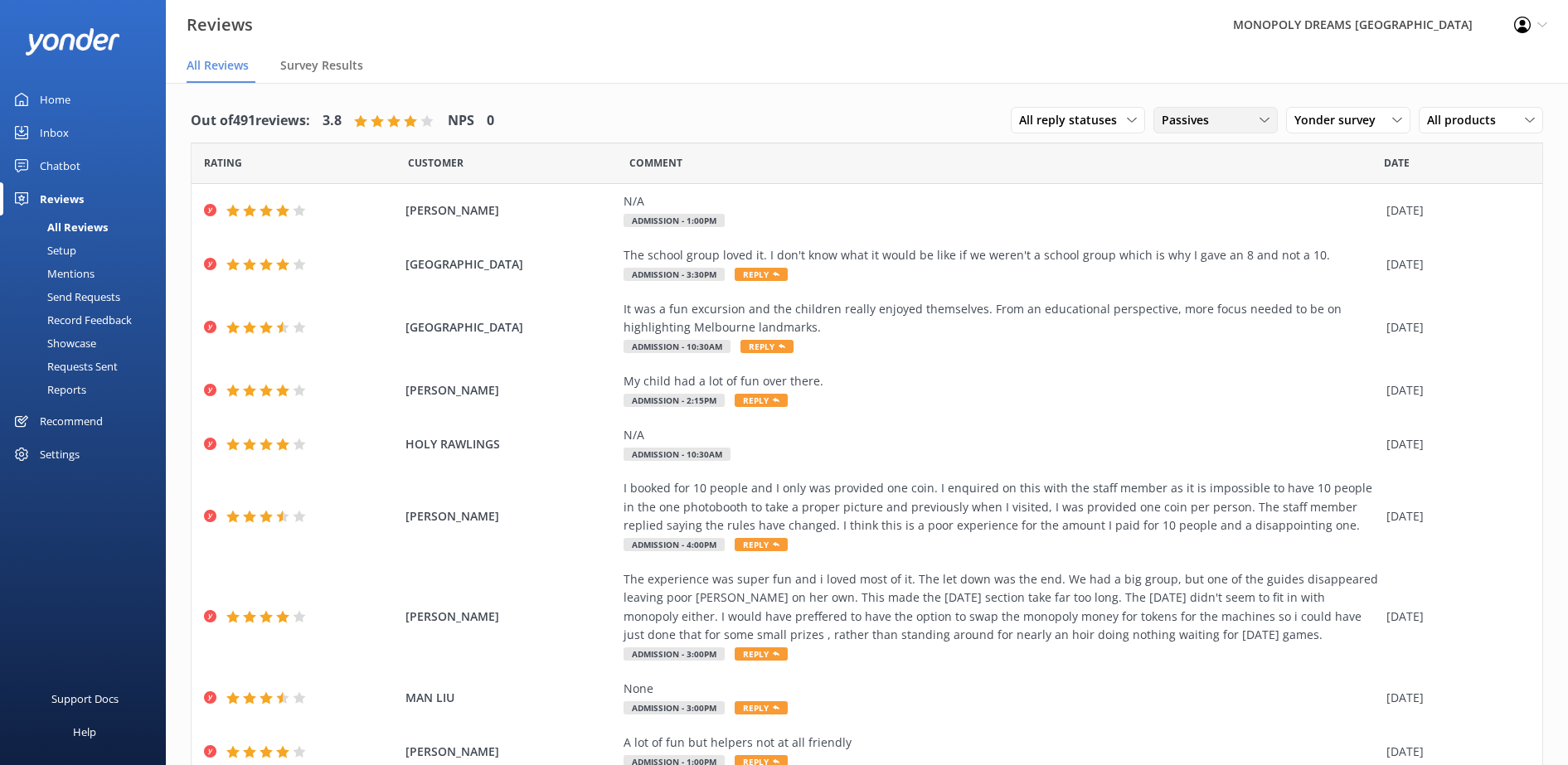
drag, startPoint x: 1192, startPoint y: 127, endPoint x: 1200, endPoint y: 156, distance: 30.1
click at [1194, 127] on span "Passives" at bounding box center [1191, 120] width 57 height 18
click at [1201, 155] on link "All ratings" at bounding box center [1228, 154] width 148 height 33
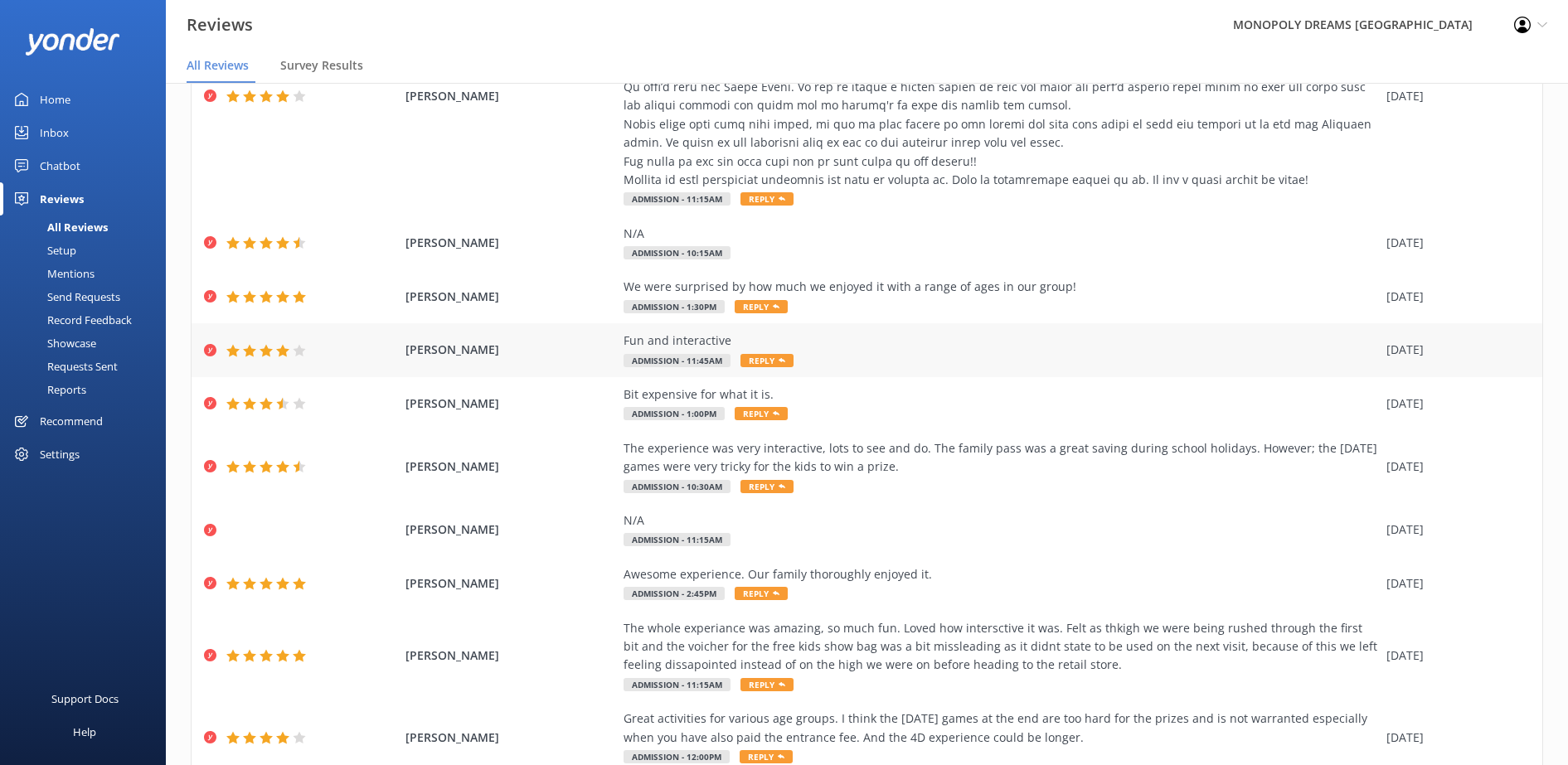
scroll to position [270, 0]
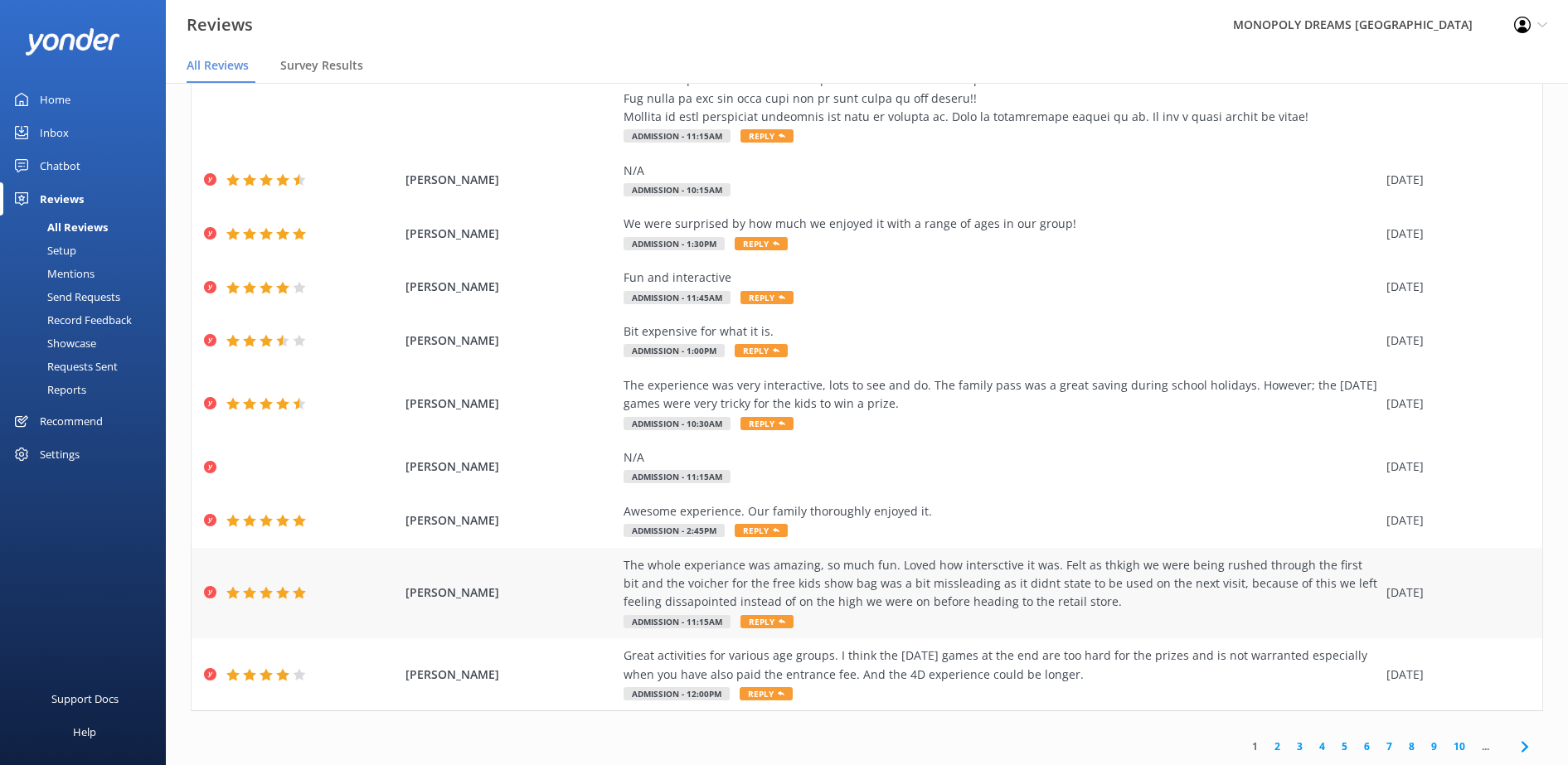
click at [963, 619] on div "The whole experiance was amazing, so much fun. Loved how intersctive it was. Fe…" at bounding box center [1001, 594] width 755 height 75
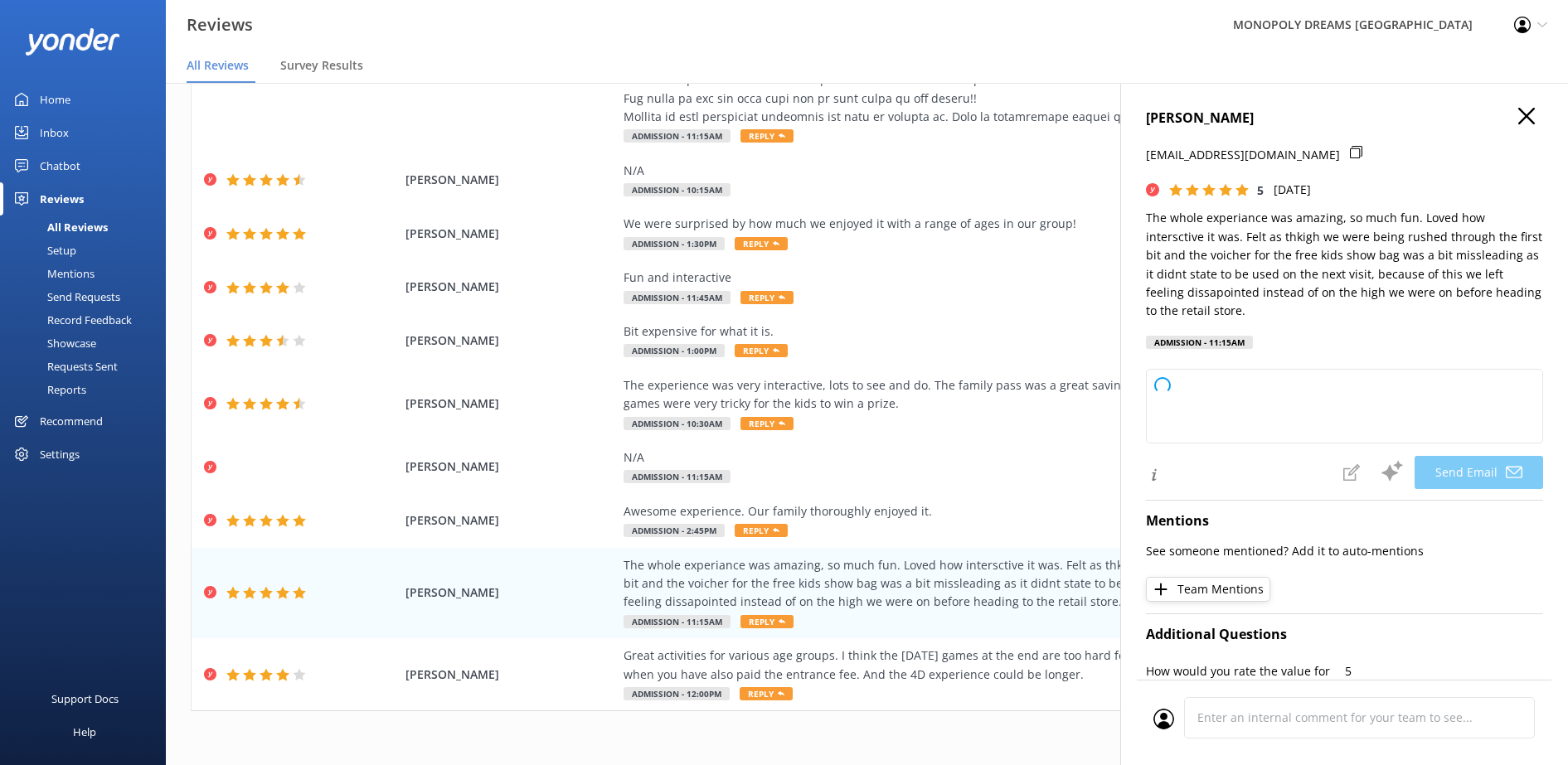
type textarea "Thank you so much for your wonderful review, [PERSON_NAME]! We're thrilled to h…"
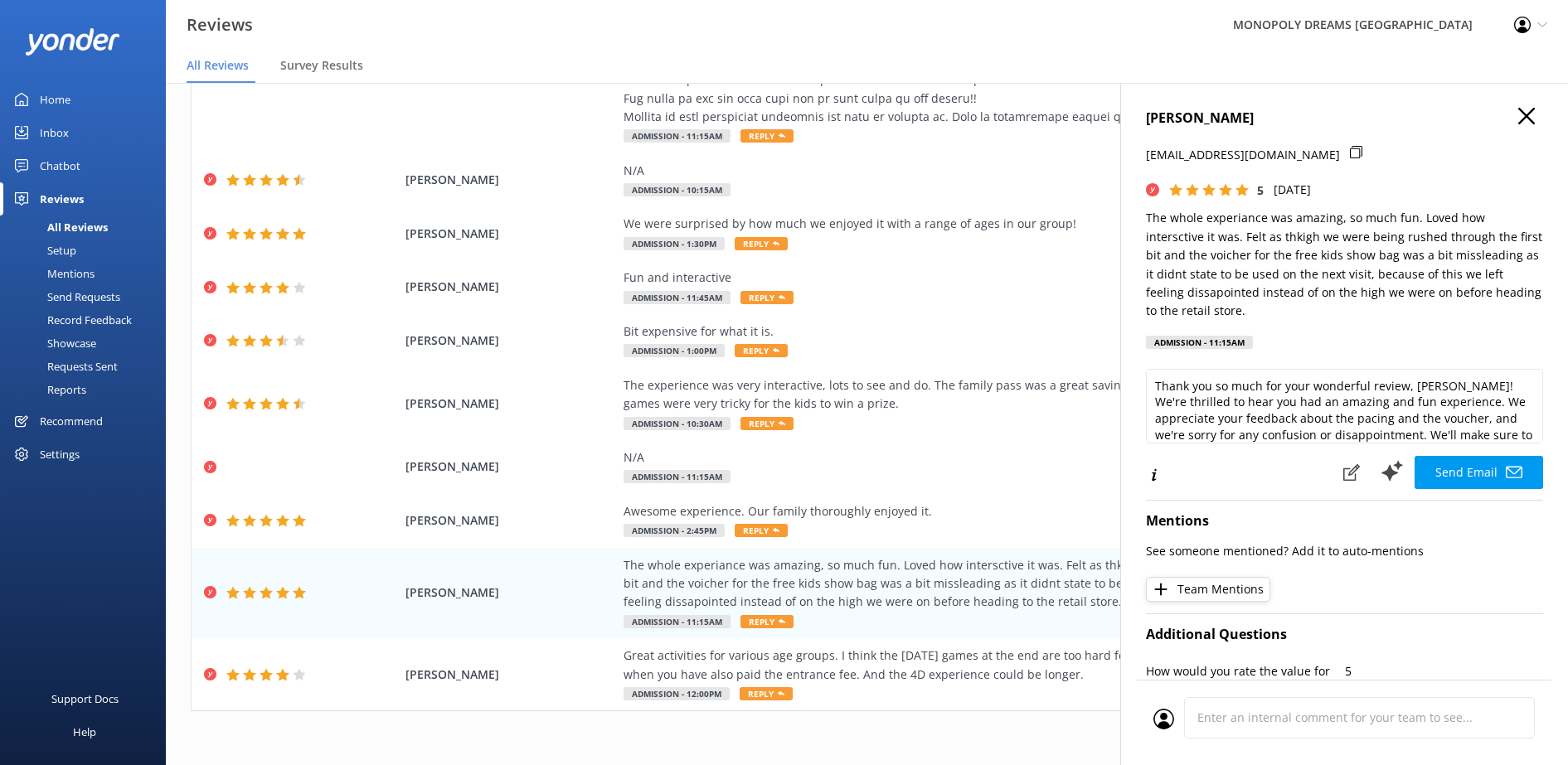
click at [353, 738] on div "1 2 3 4 5 6 7 8 9 10 ..." at bounding box center [867, 746] width 1353 height 37
click at [1518, 115] on icon "button" at bounding box center [1526, 115] width 17 height 16
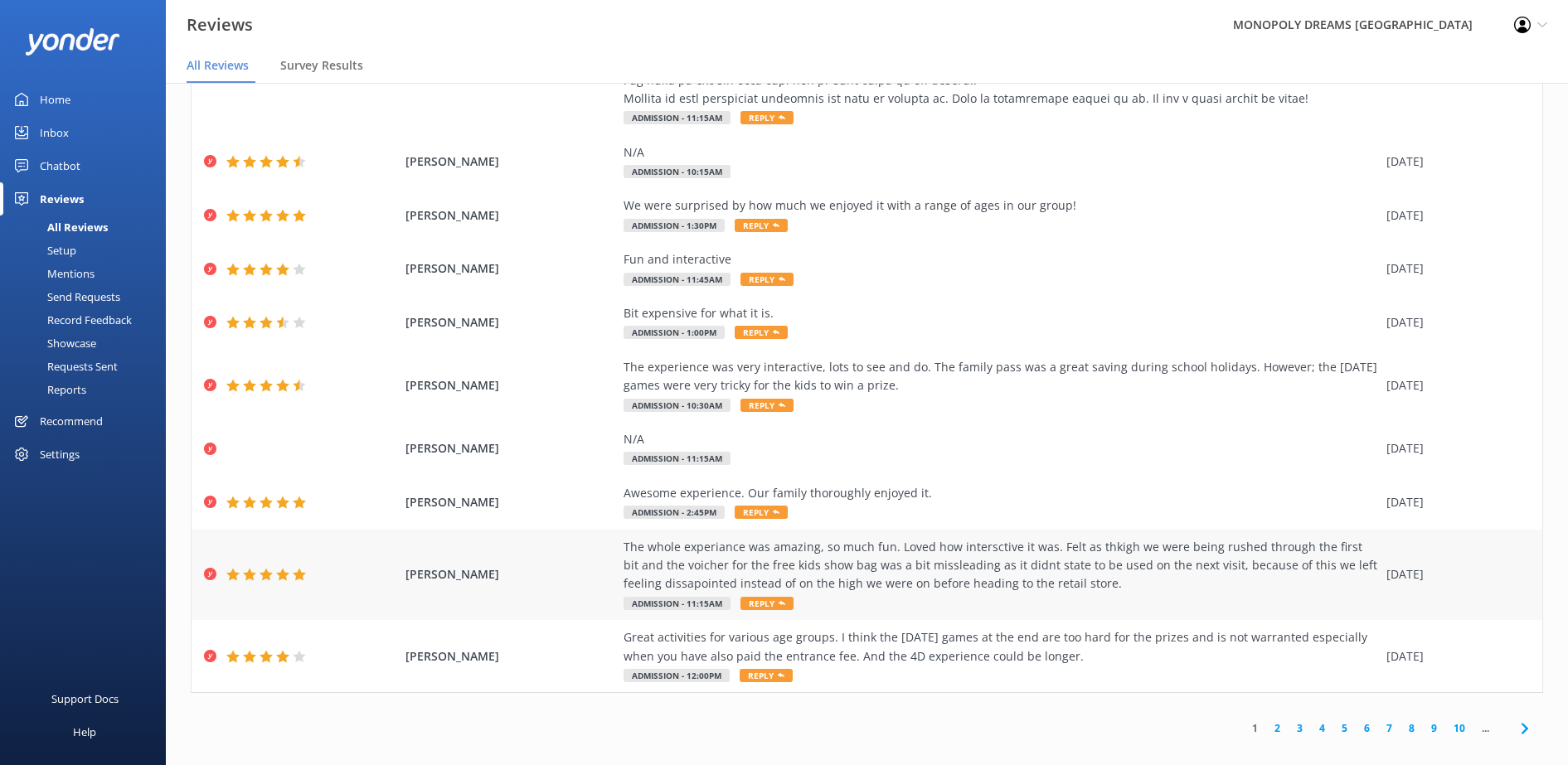
scroll to position [33, 0]
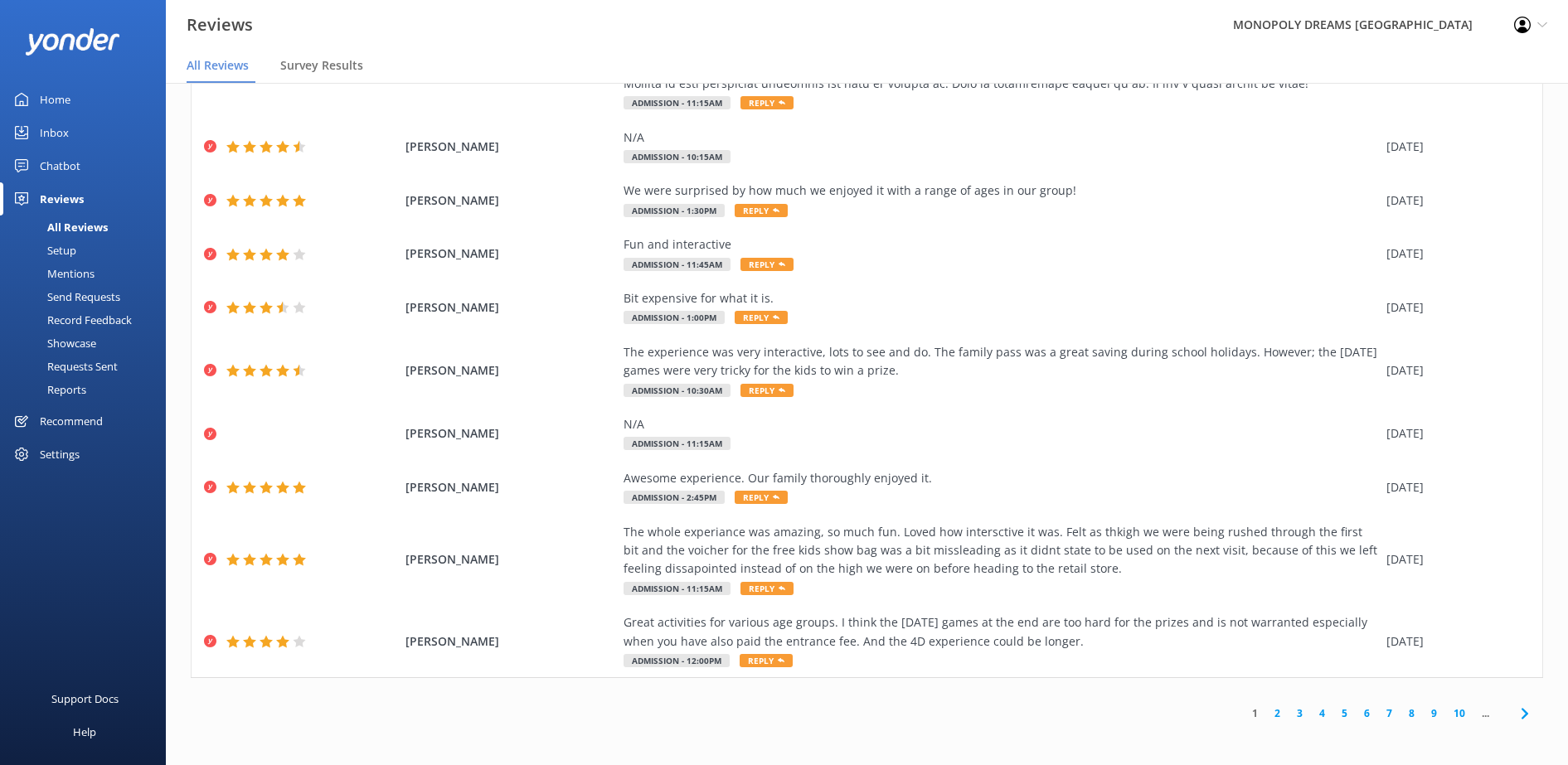
click at [1267, 720] on link "2" at bounding box center [1278, 713] width 23 height 16
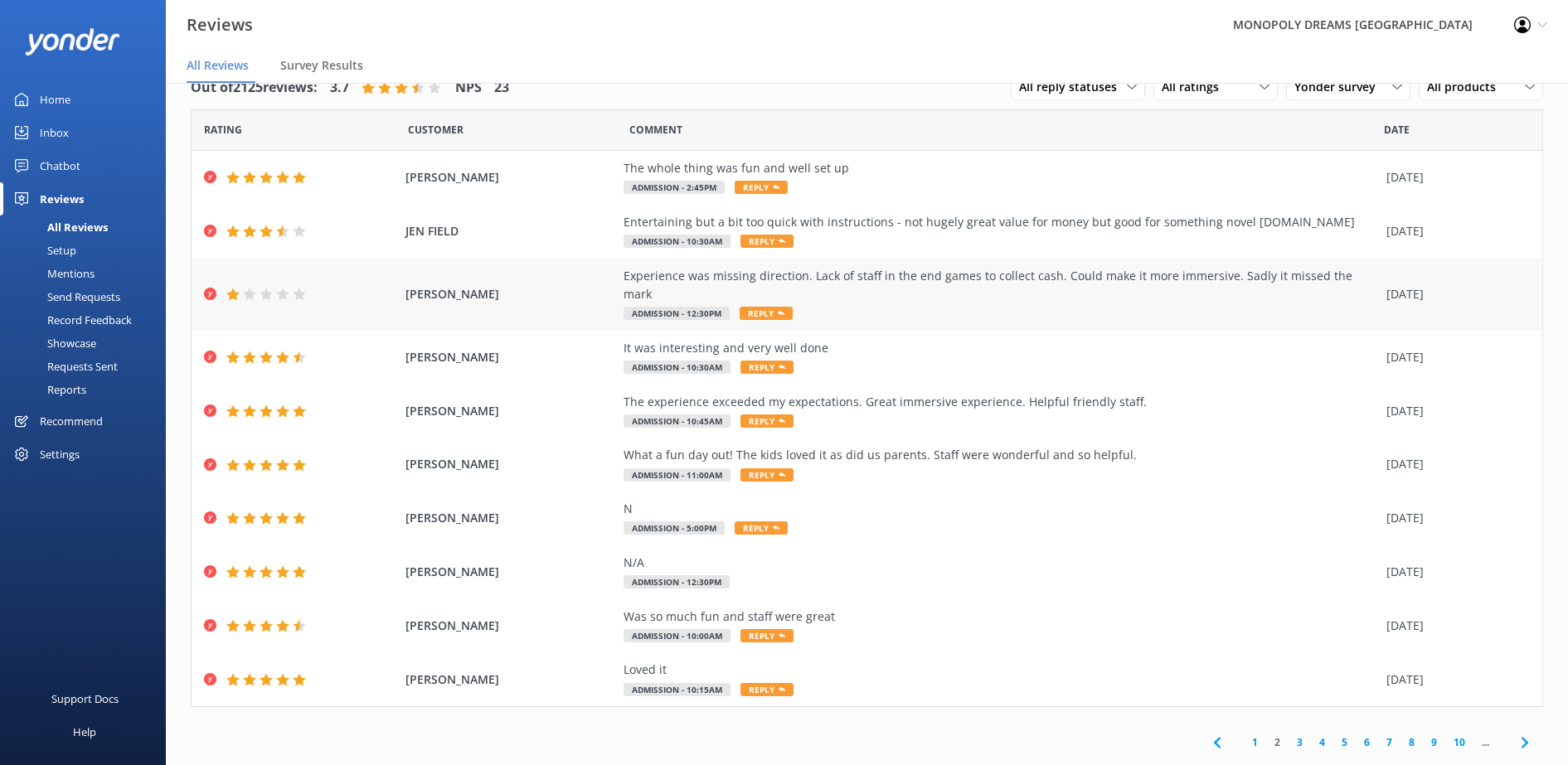
click at [1091, 282] on div "Experience was missing direction. Lack of staff in the end games to collect cas…" at bounding box center [1001, 285] width 755 height 37
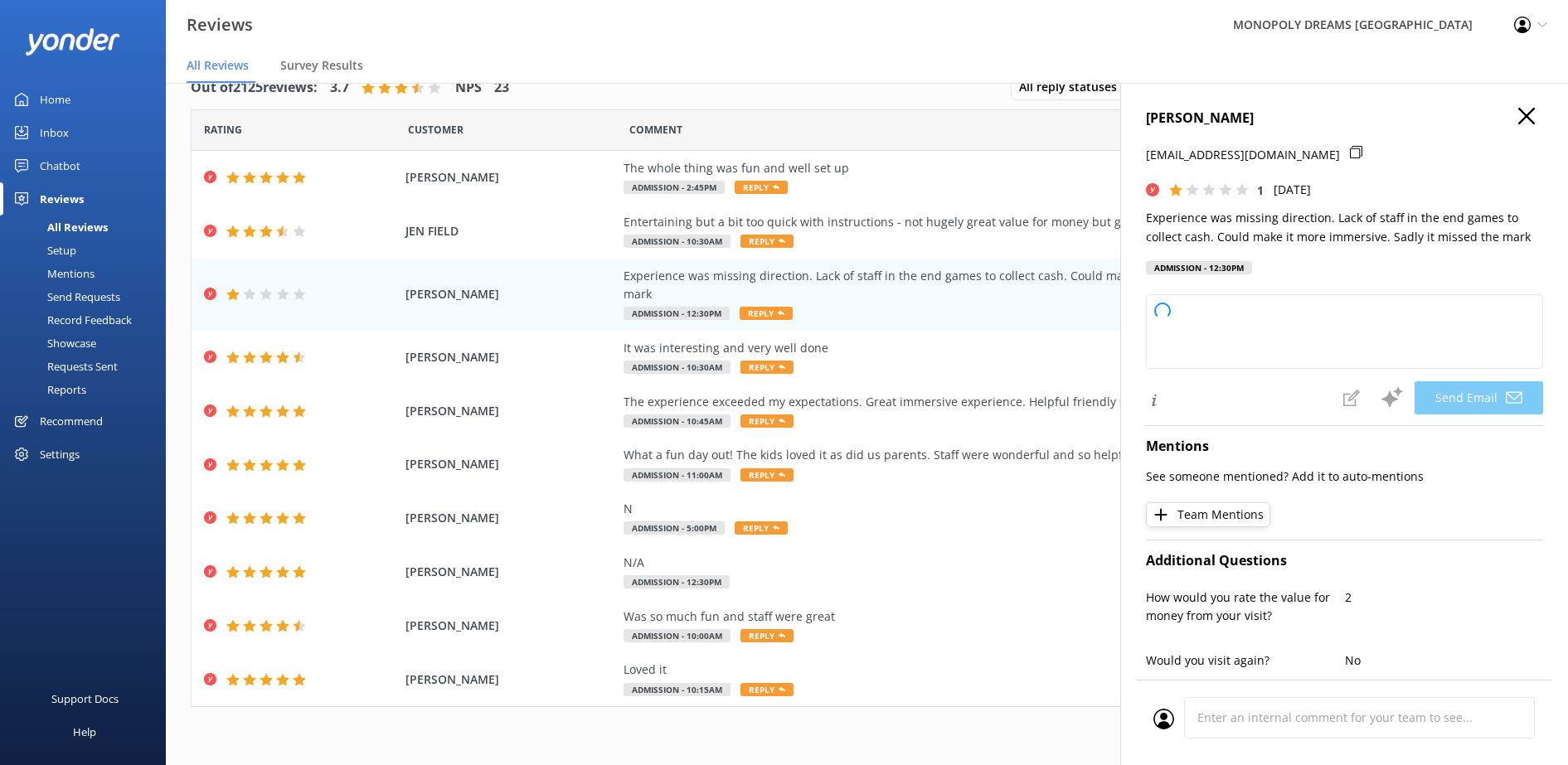
type textarea "Hi [PERSON_NAME], thank you for sharing your feedback. We're sorry to hear your…"
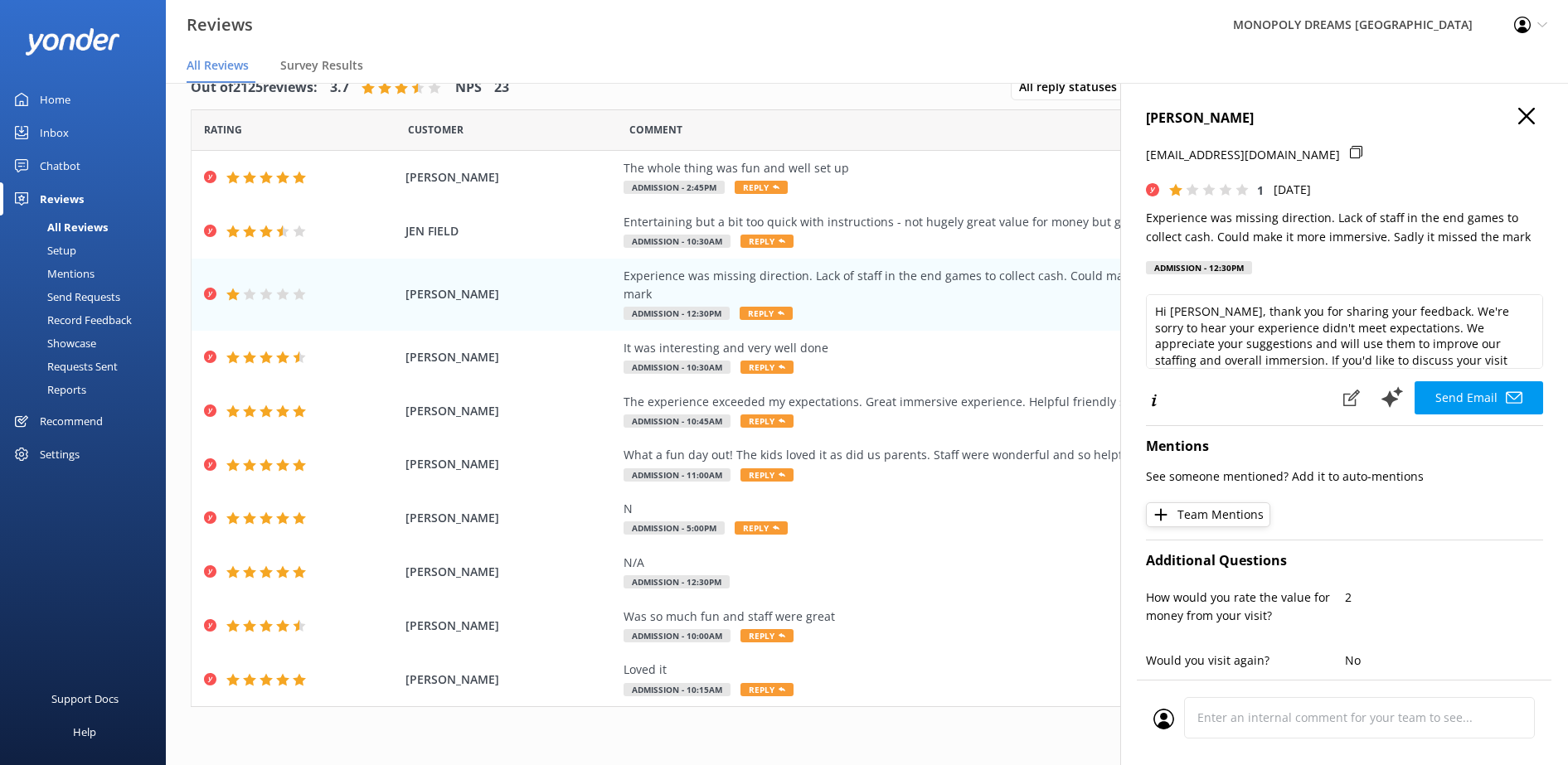
click at [1518, 115] on icon "button" at bounding box center [1526, 115] width 17 height 16
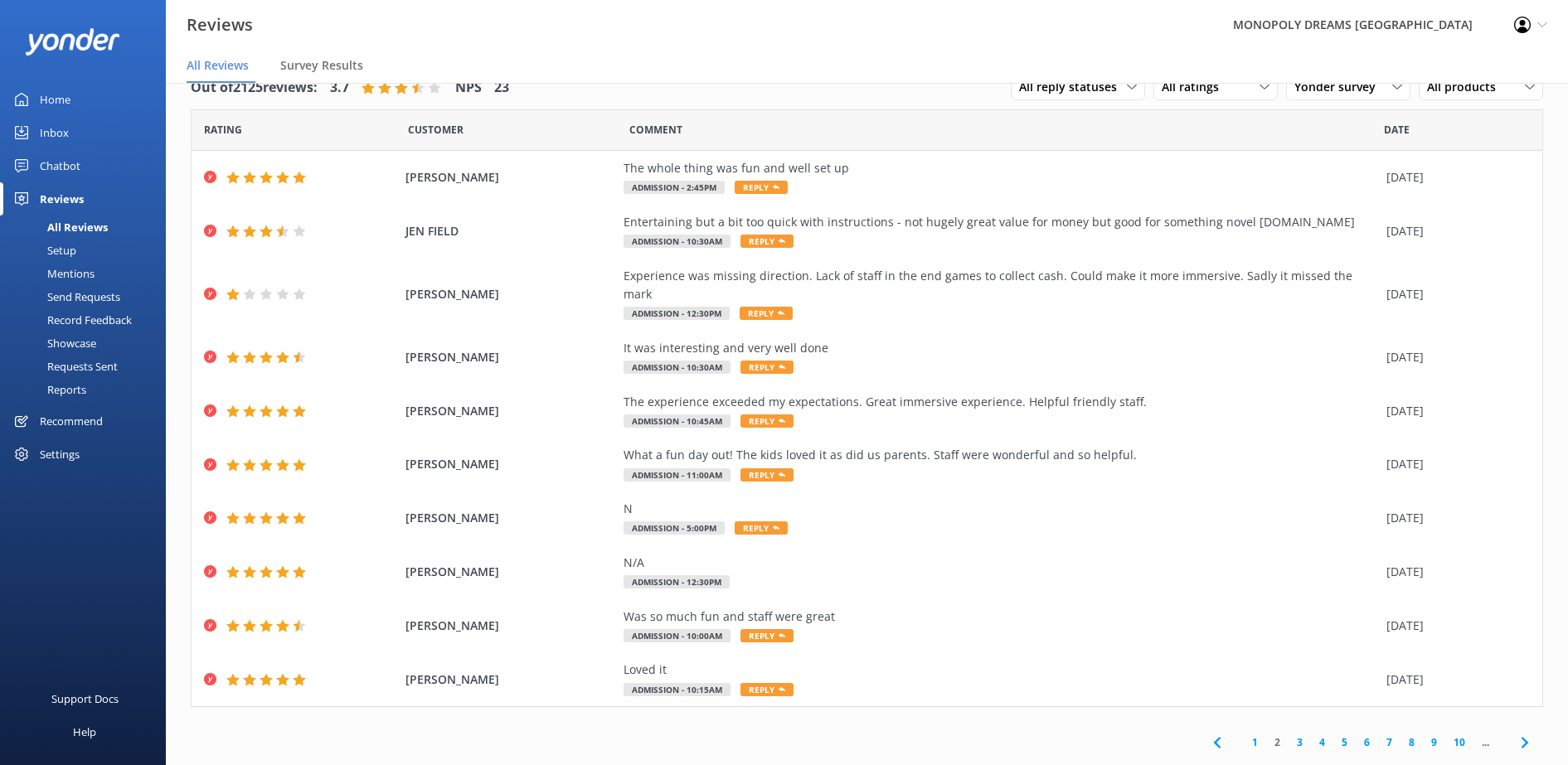
click at [1289, 735] on link "3" at bounding box center [1300, 742] width 23 height 16
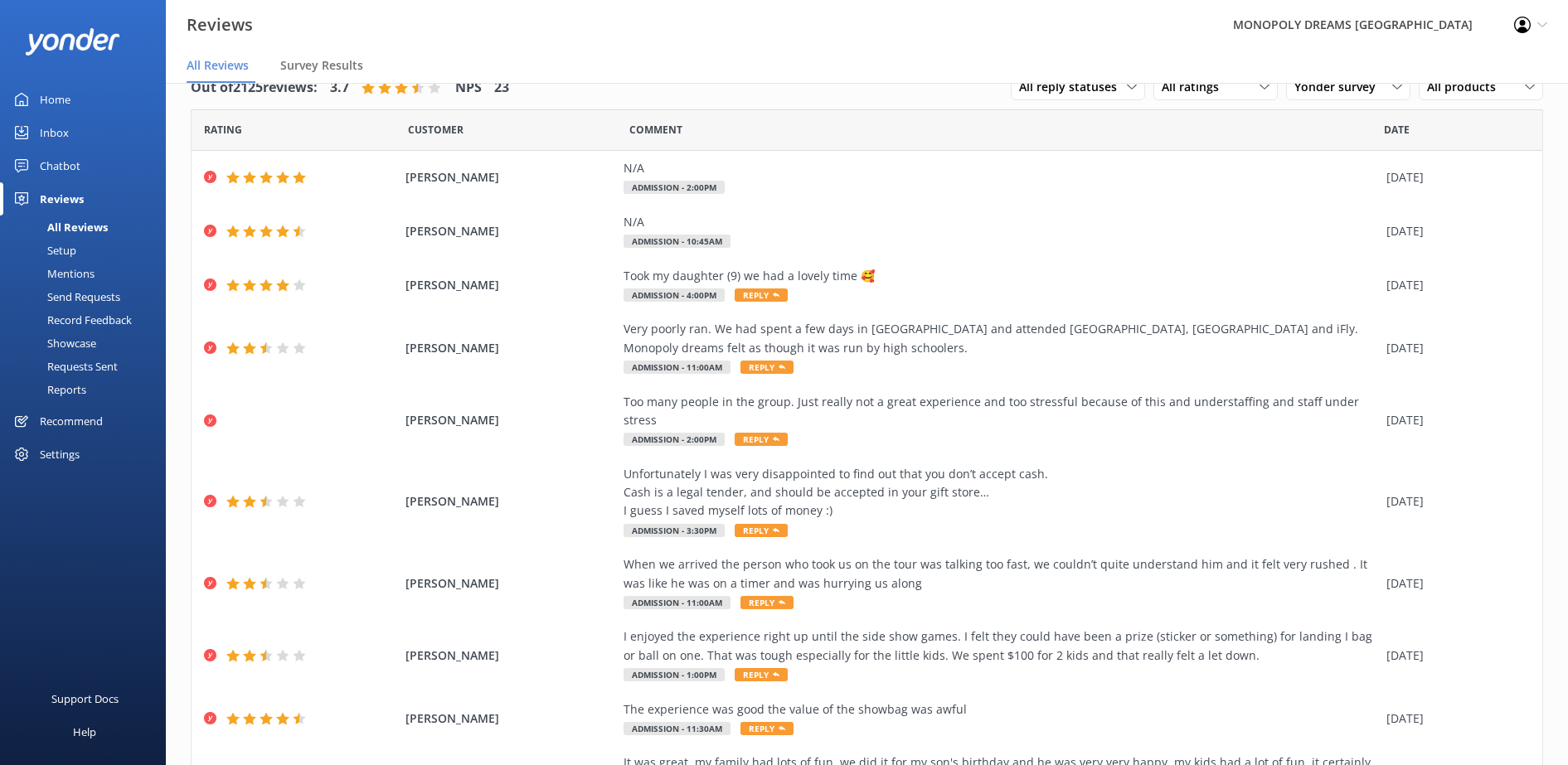
click at [1199, 70] on nav "All Reviews Survey Results" at bounding box center [867, 66] width 1402 height 33
click at [1200, 90] on span "All ratings" at bounding box center [1195, 87] width 67 height 18
click at [1209, 232] on link "Detractors" at bounding box center [1228, 222] width 148 height 33
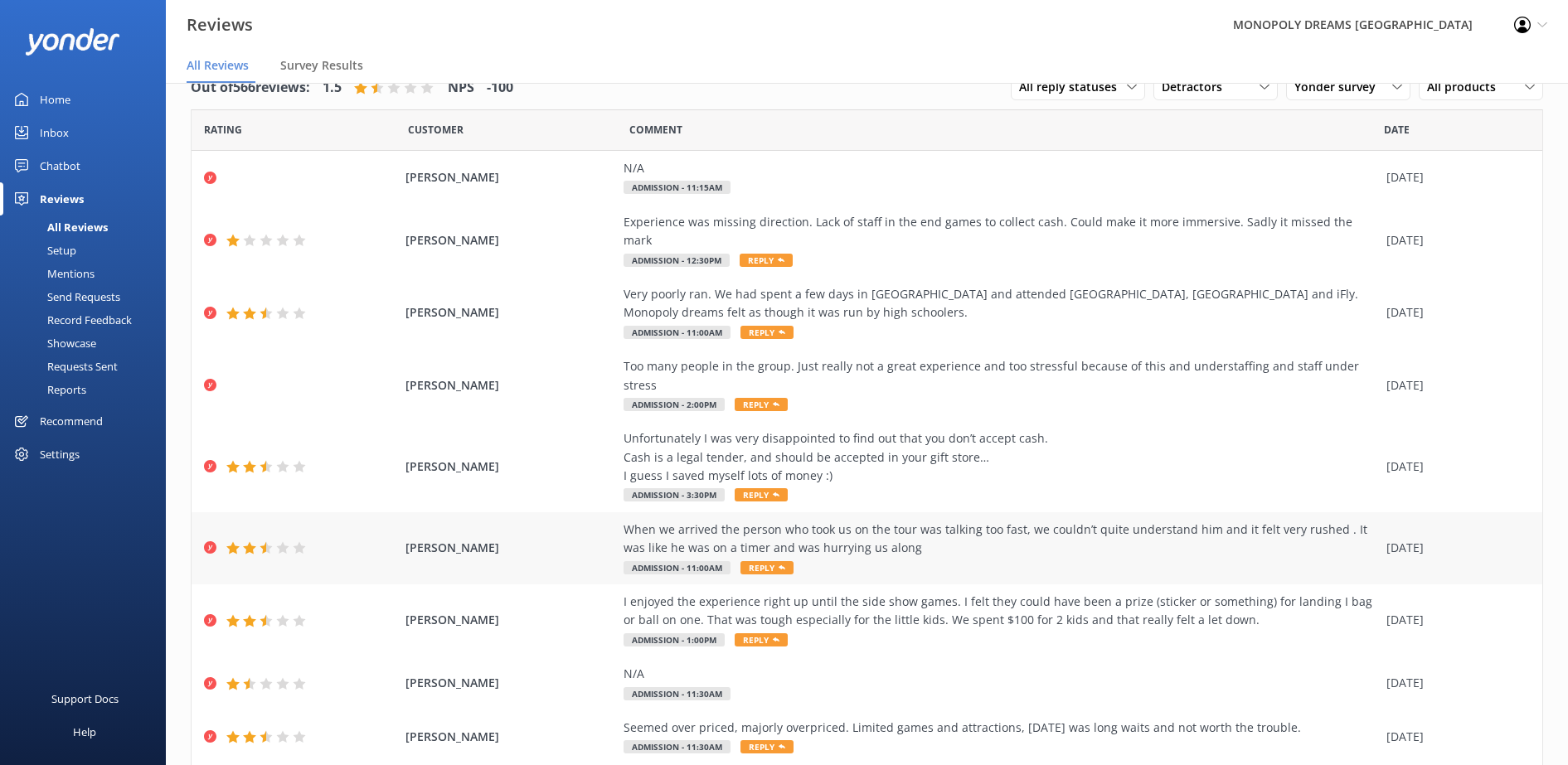
click at [990, 524] on div "When we arrived the person who took us on the tour was talking too fast, we cou…" at bounding box center [1001, 549] width 755 height 56
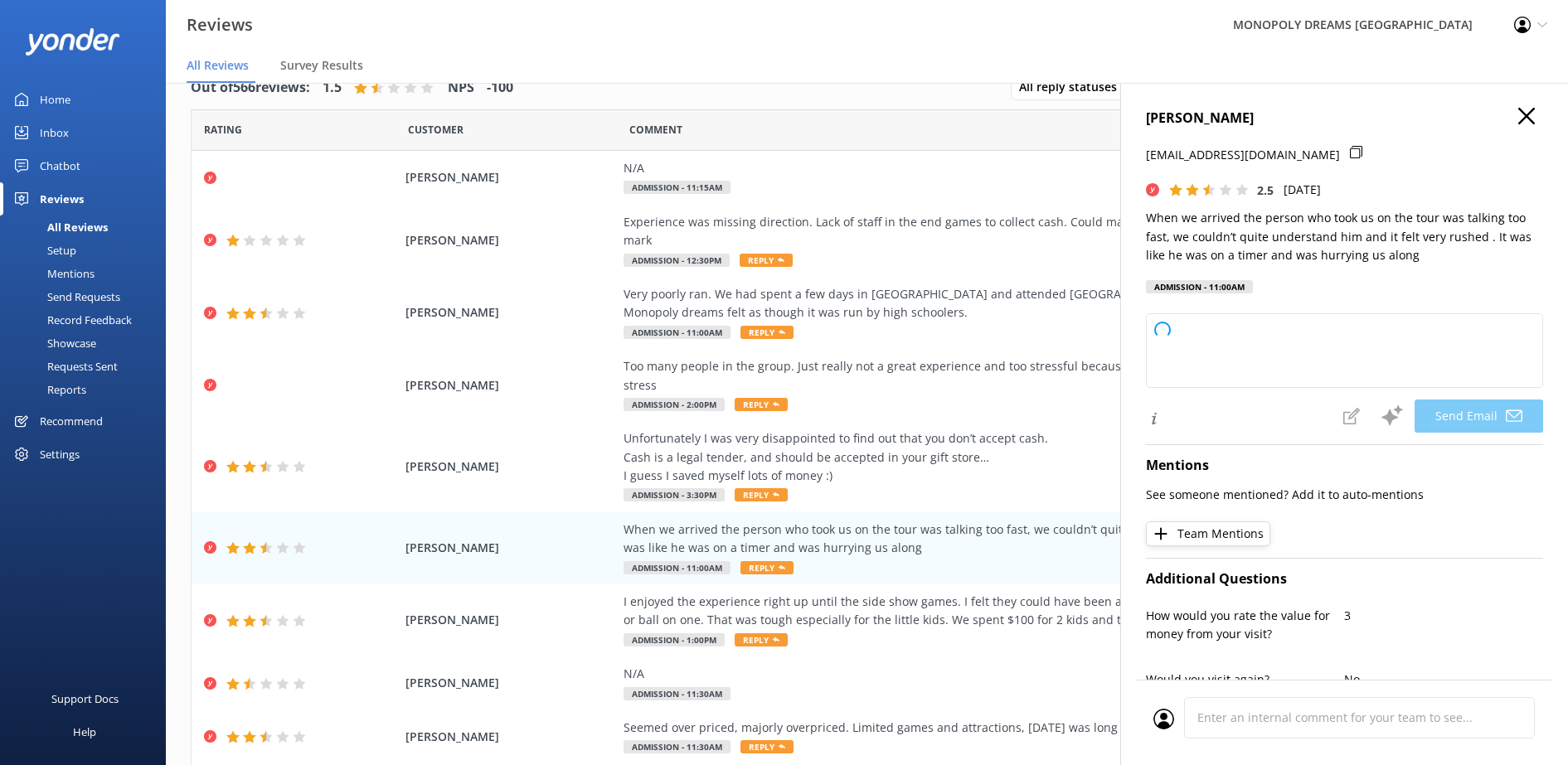
type textarea "Hi [PERSON_NAME], thank you for sharing your feedback. We're sorry to hear that…"
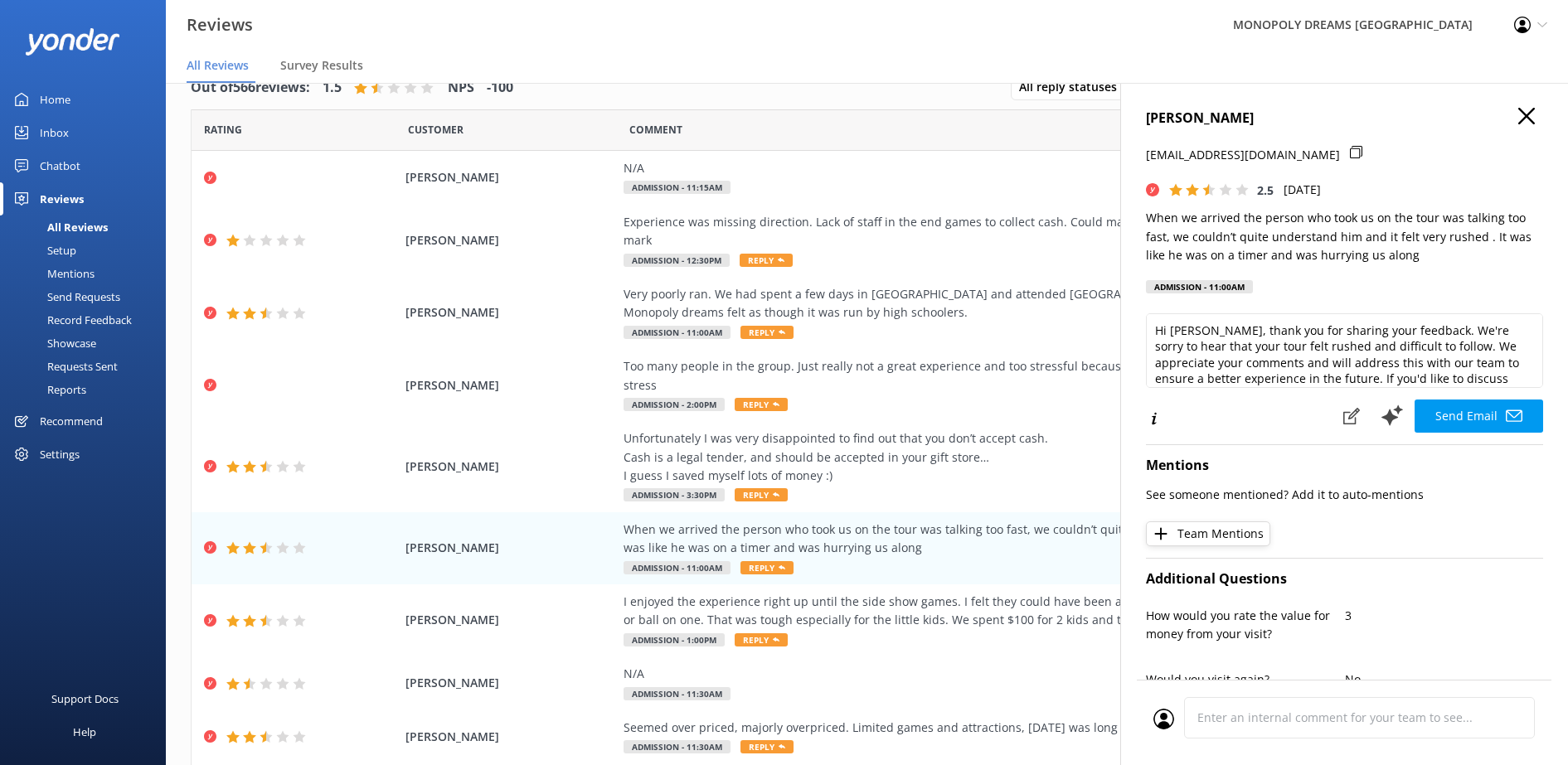
click at [1518, 117] on icon "button" at bounding box center [1526, 115] width 17 height 16
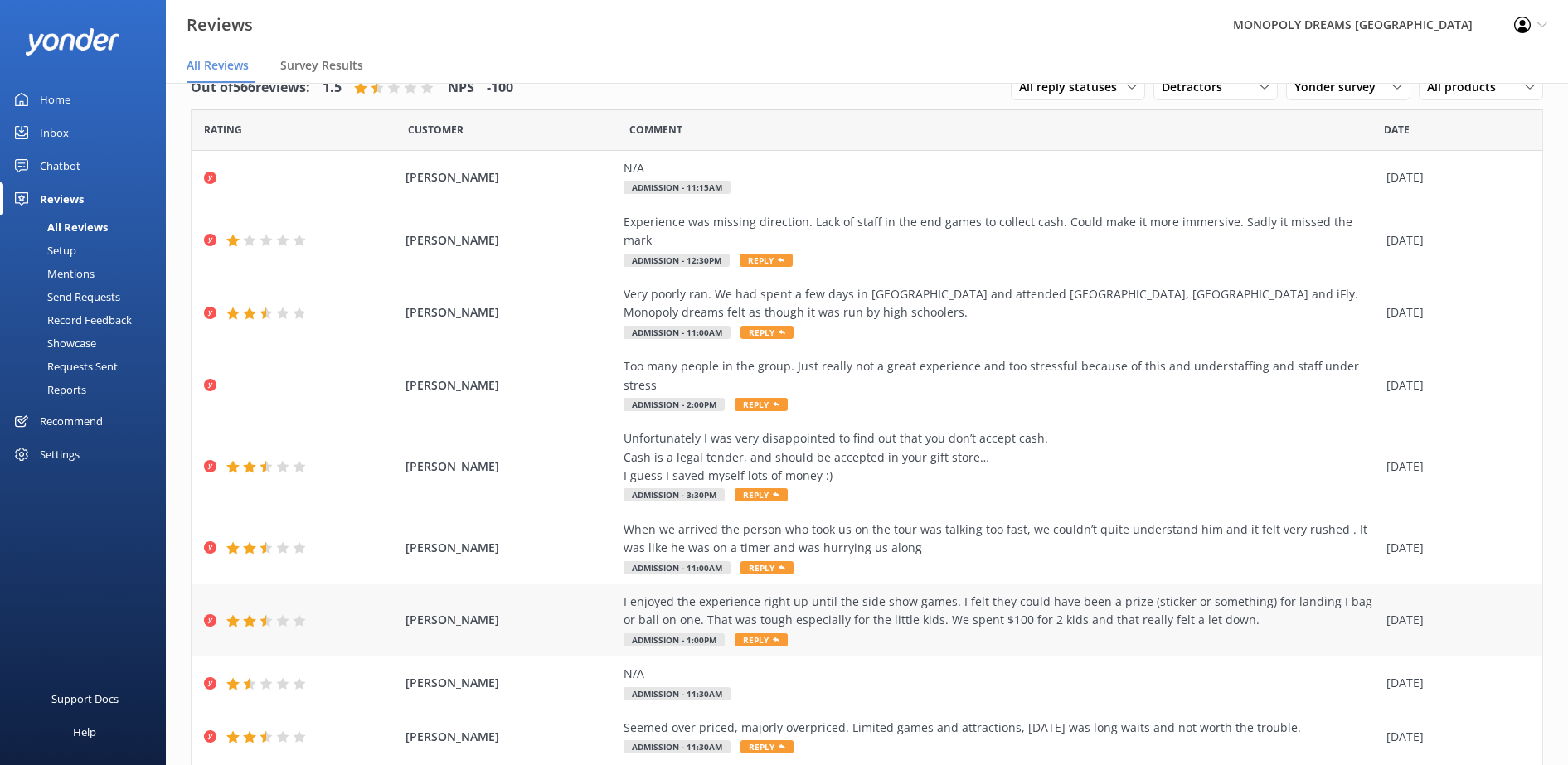
click at [842, 593] on div "I enjoyed the experience right up until the side show games. I felt they could …" at bounding box center [1001, 611] width 755 height 37
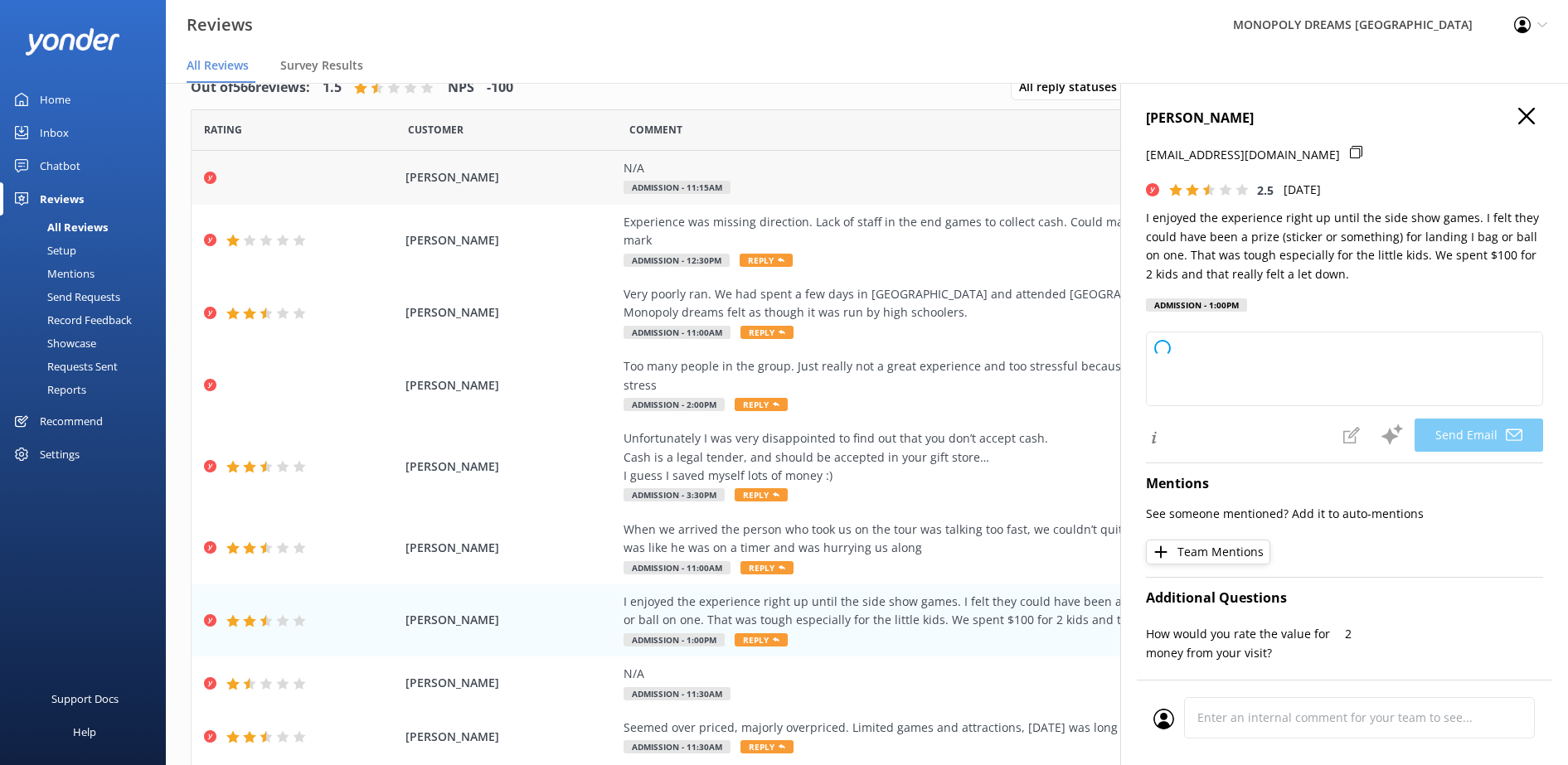
type textarea "Hi [PERSON_NAME], thank you for your feedback and for sharing your experience w…"
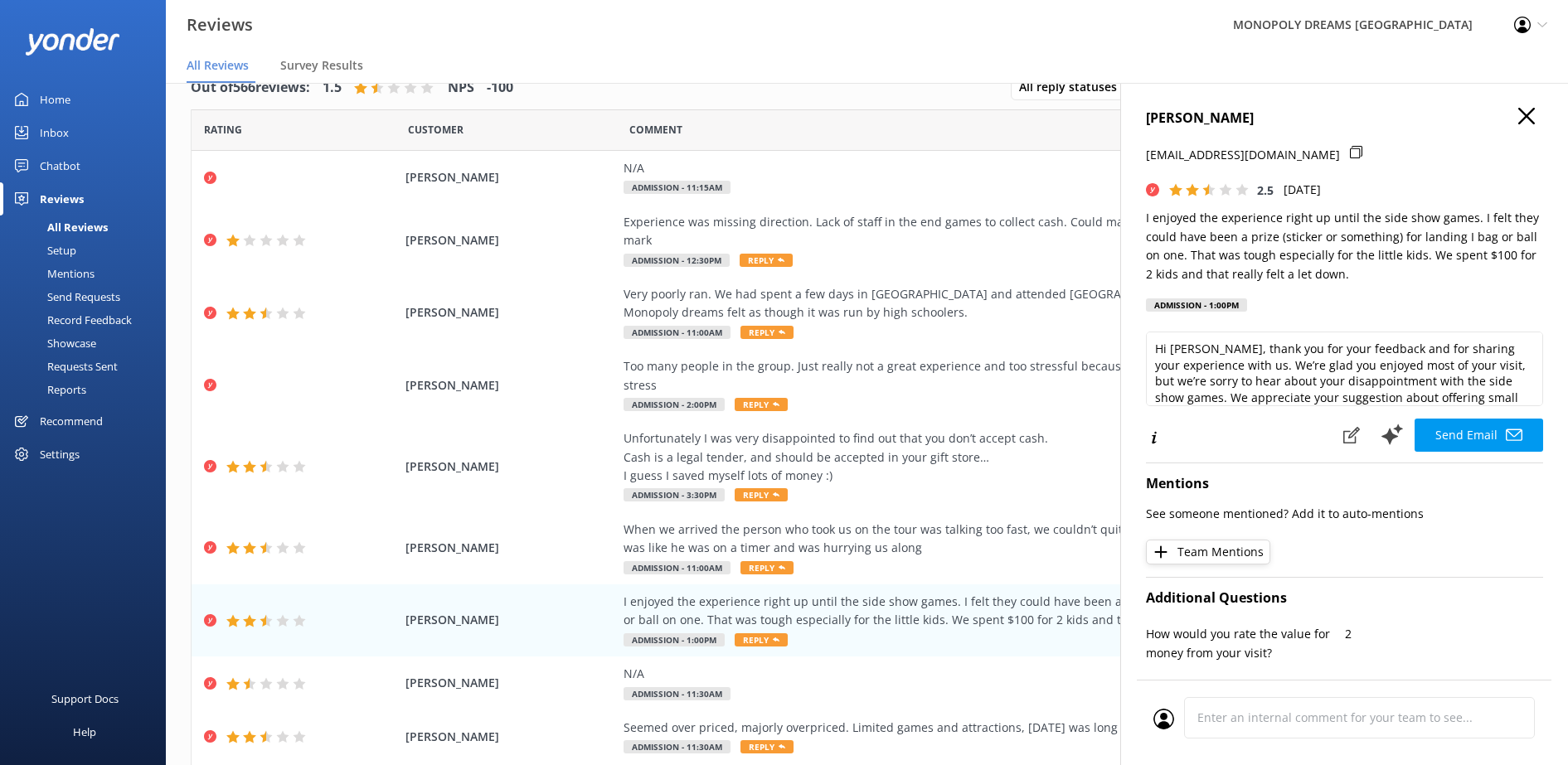
click at [1518, 114] on icon "button" at bounding box center [1526, 115] width 17 height 16
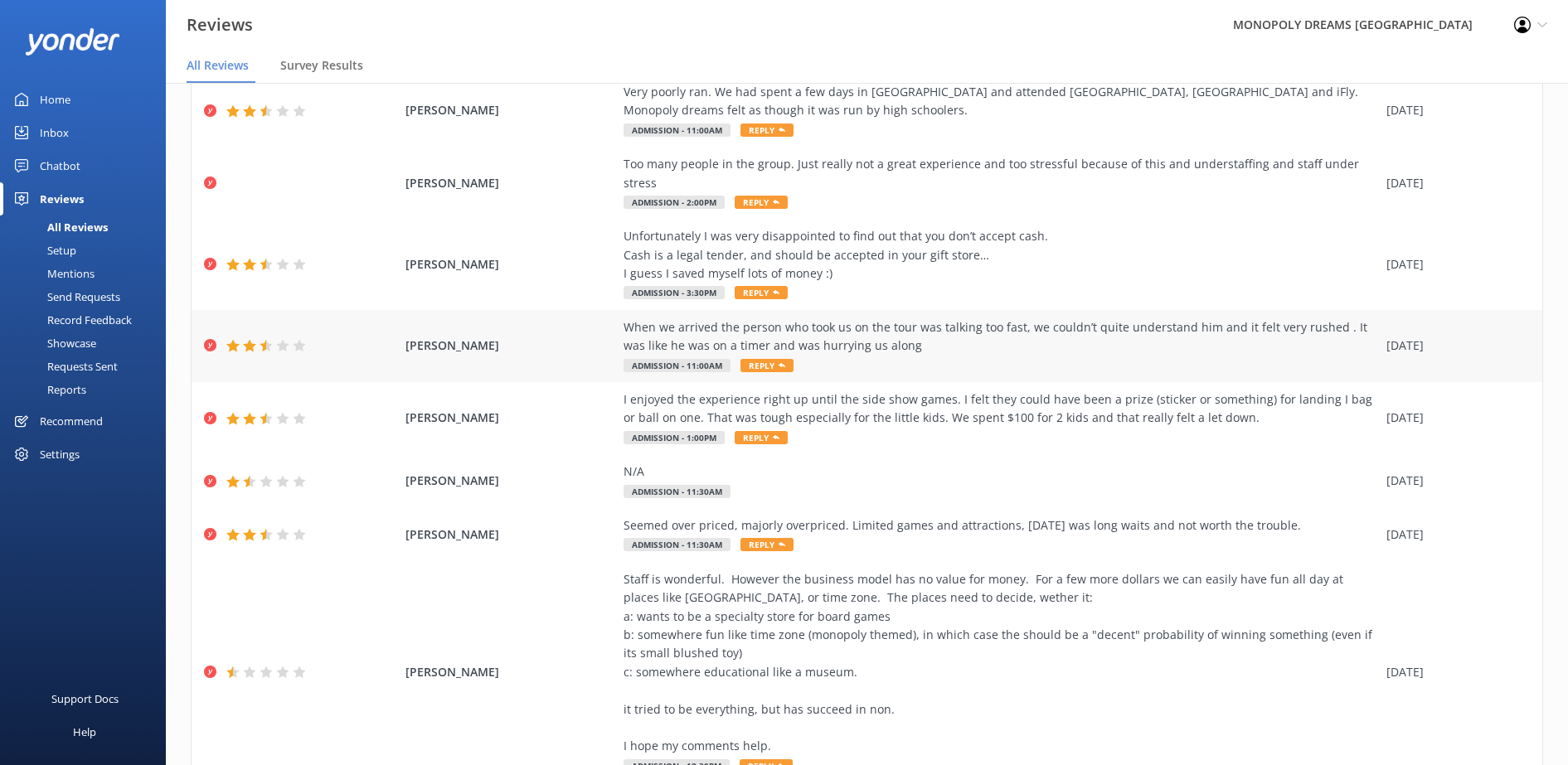
scroll to position [270, 0]
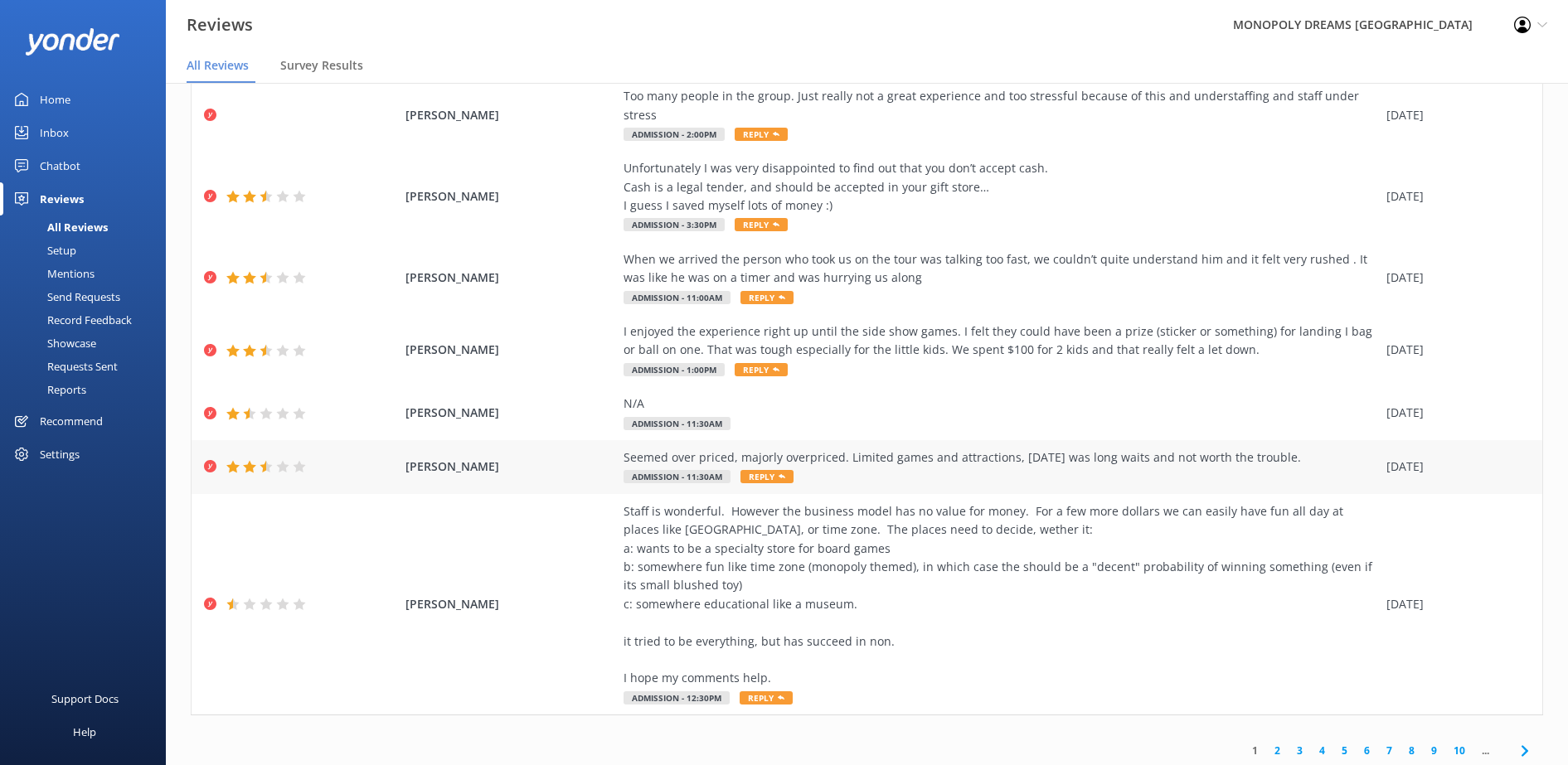
click at [882, 448] on div "Seemed over priced, majorly overpriced. Limited games and attractions, [DATE] w…" at bounding box center [1001, 466] width 755 height 37
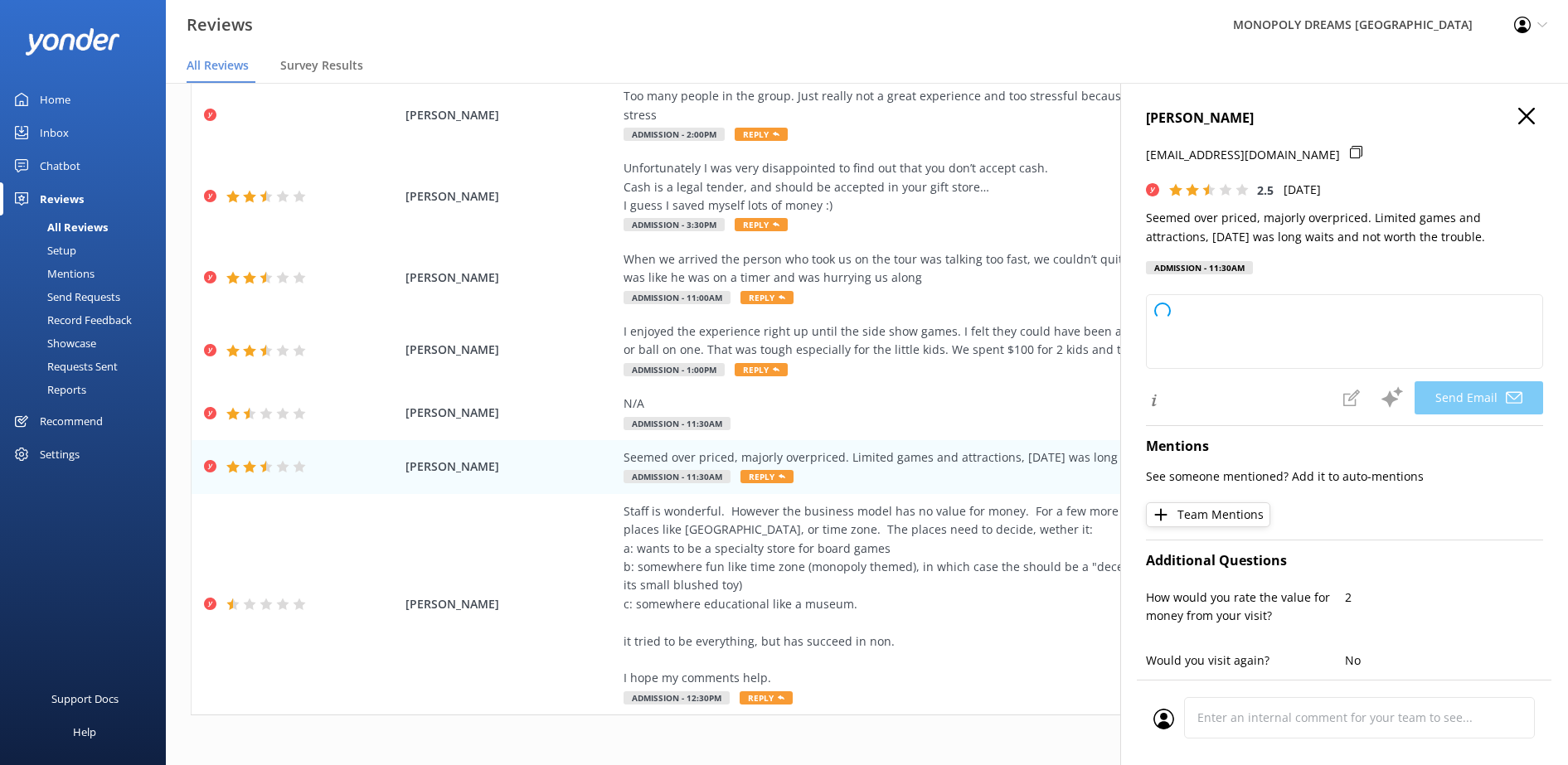
type textarea "Hi [PERSON_NAME], Thank you for sharing your feedback. We're sorry to hear that…"
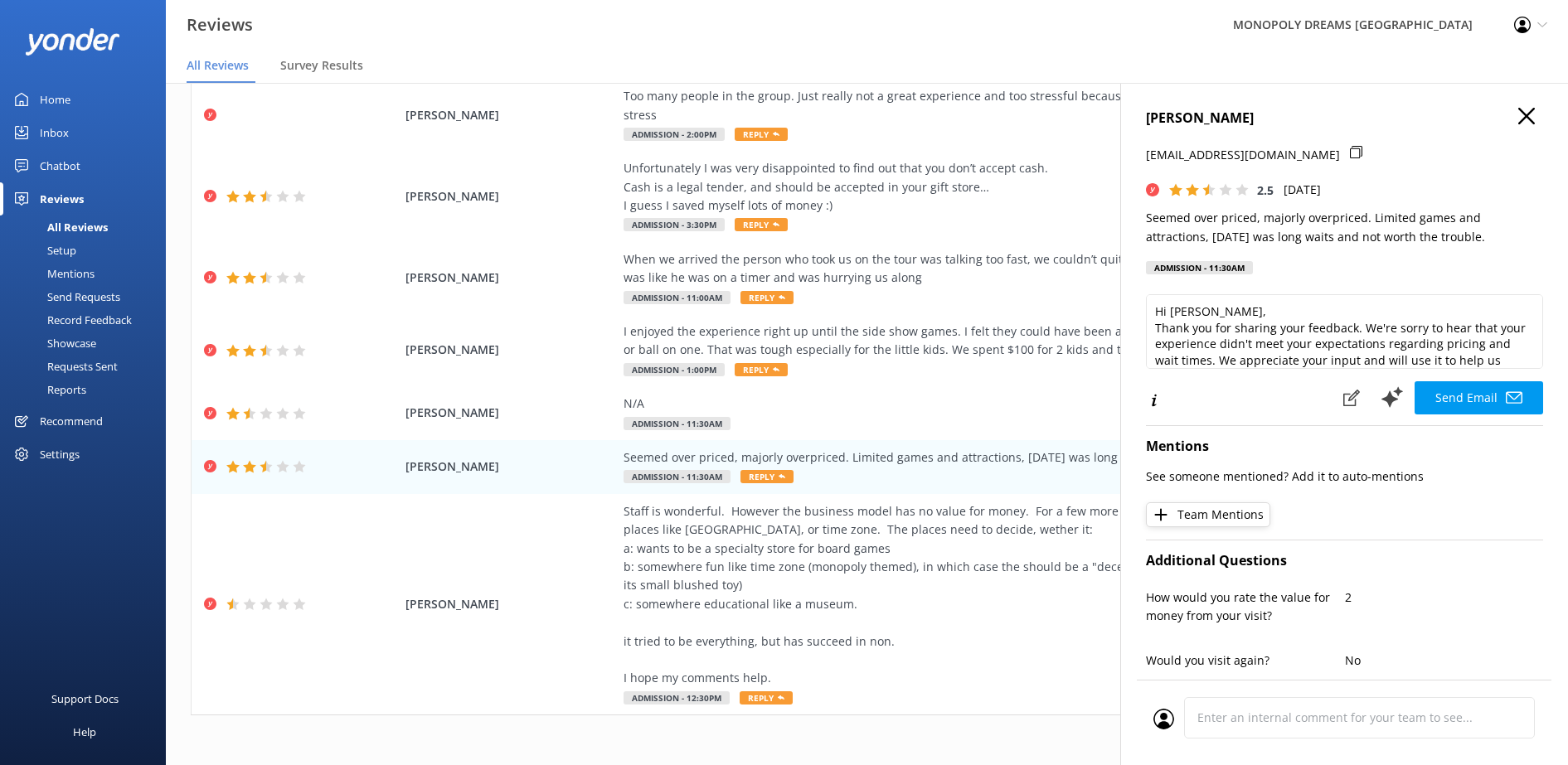
click at [958, 732] on div "1 2 3 4 5 6 7 8 9 10 ..." at bounding box center [867, 750] width 1353 height 37
click at [975, 732] on div "1 2 3 4 5 6 7 8 9 10 ..." at bounding box center [867, 750] width 1353 height 37
click at [1518, 115] on icon "button" at bounding box center [1526, 115] width 17 height 16
